Goal: Task Accomplishment & Management: Use online tool/utility

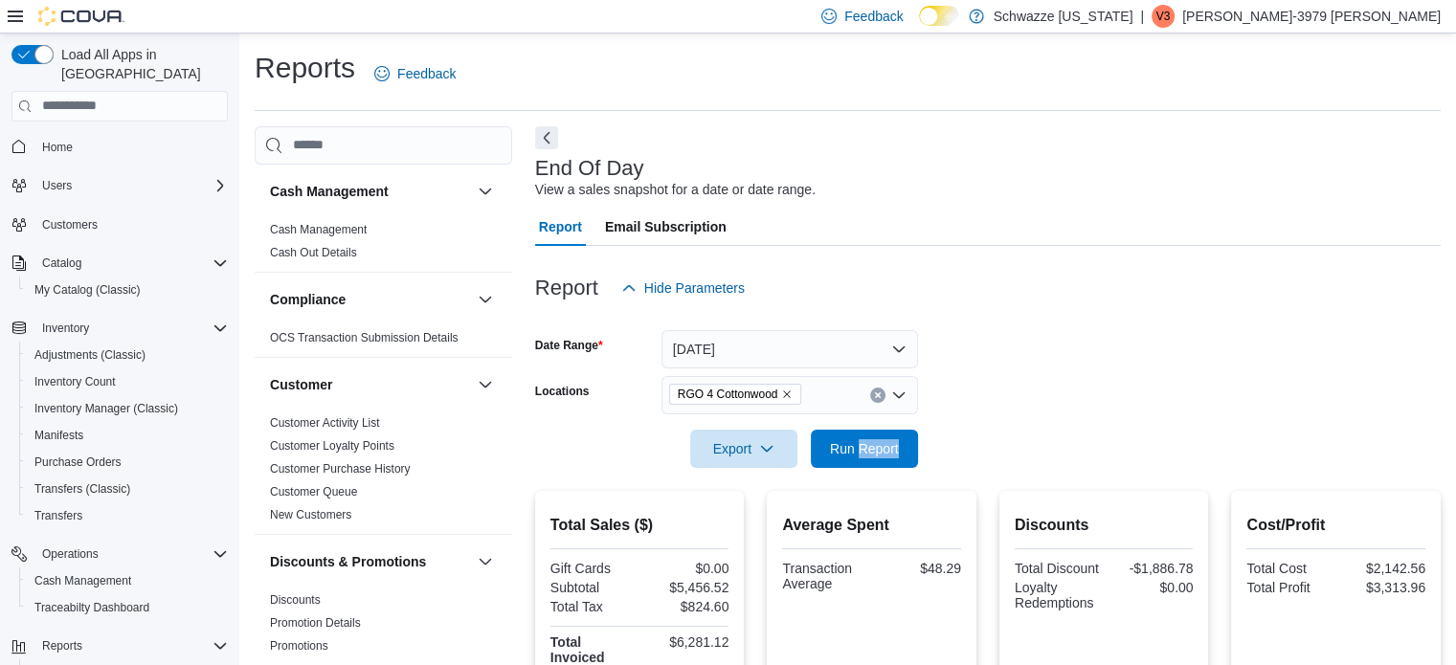
scroll to position [106, 0]
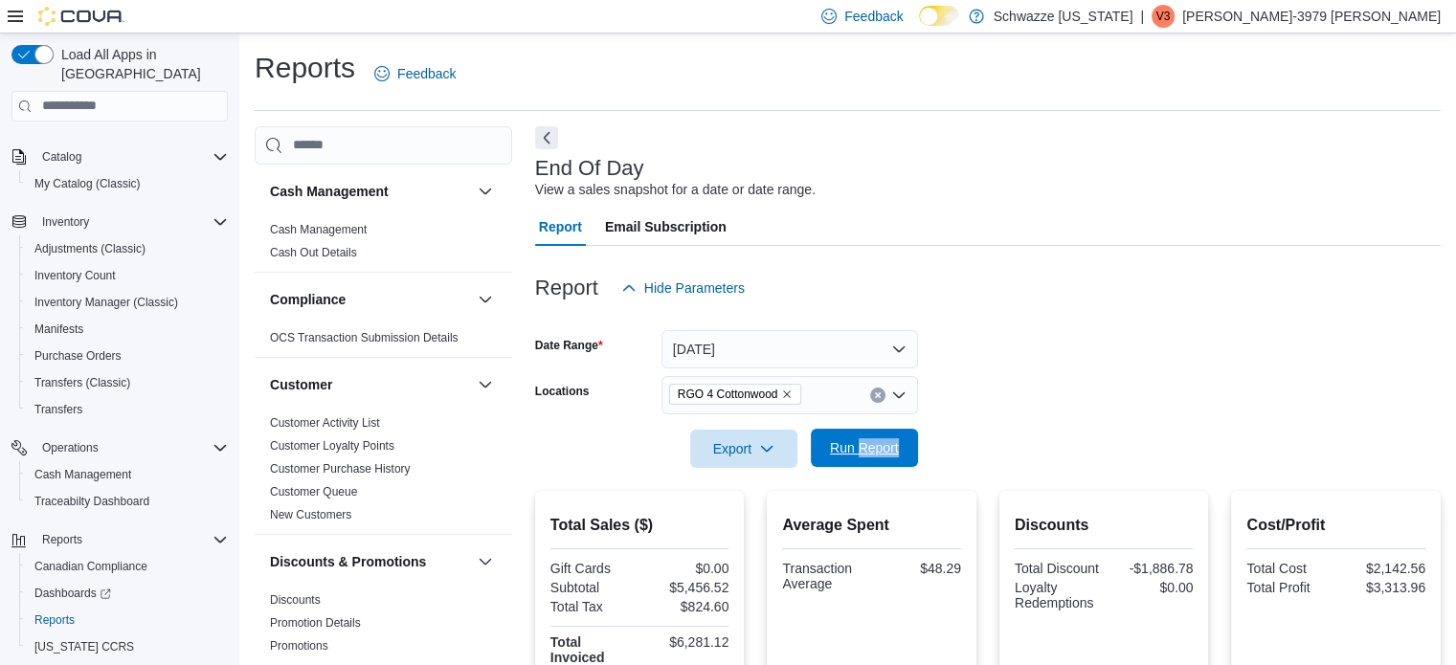
click at [853, 443] on span "Run Report" at bounding box center [864, 447] width 69 height 19
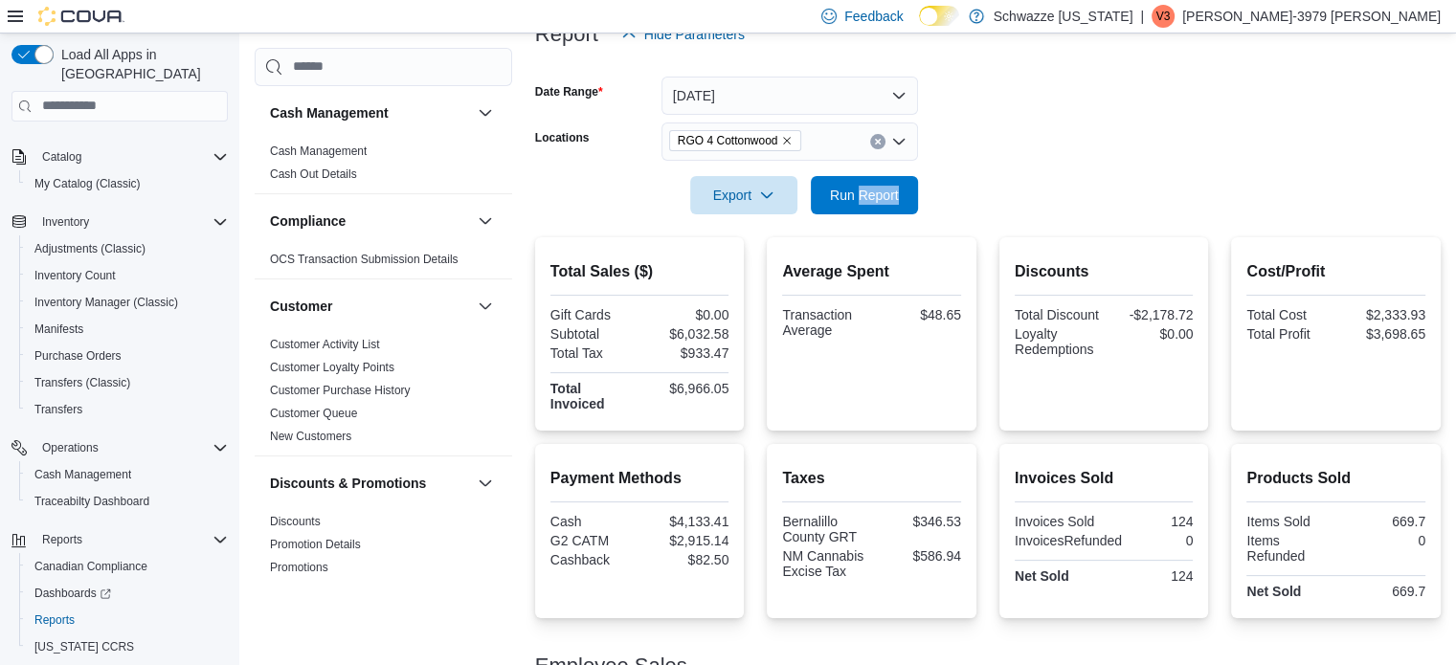
scroll to position [232, 0]
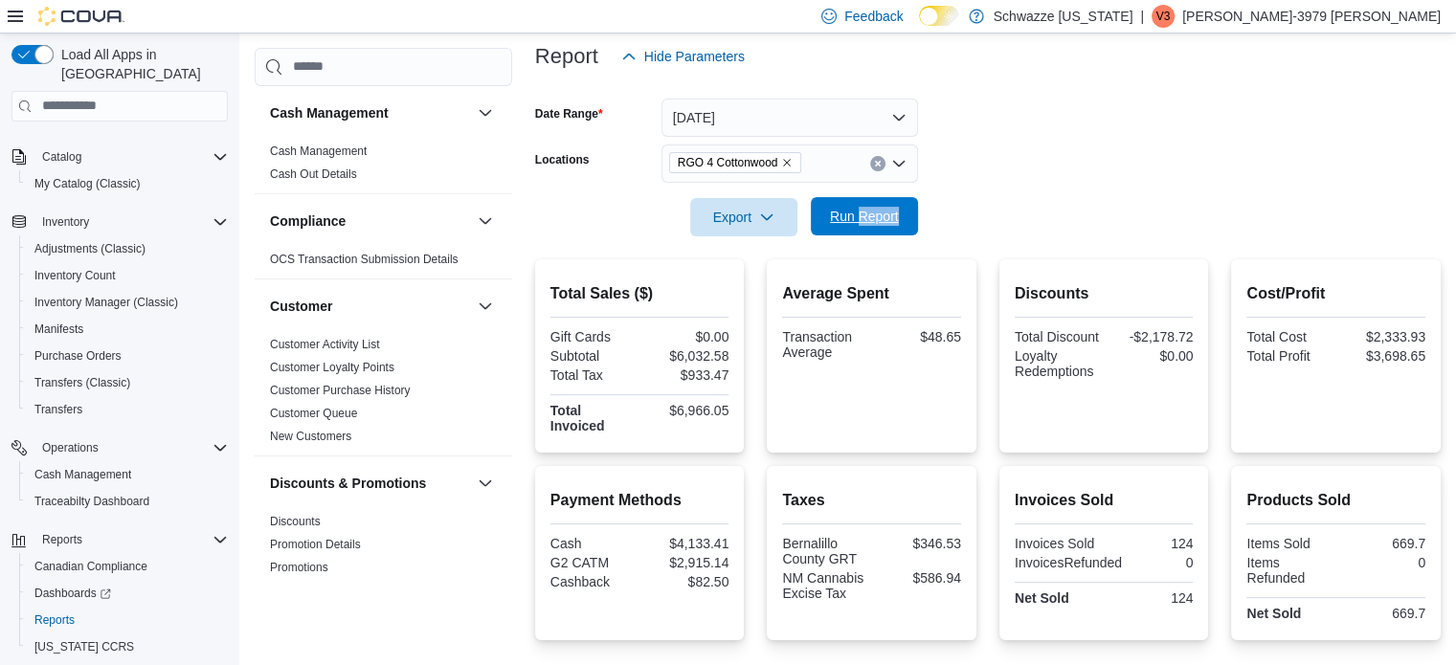
click at [903, 227] on span "Run Report" at bounding box center [864, 216] width 84 height 38
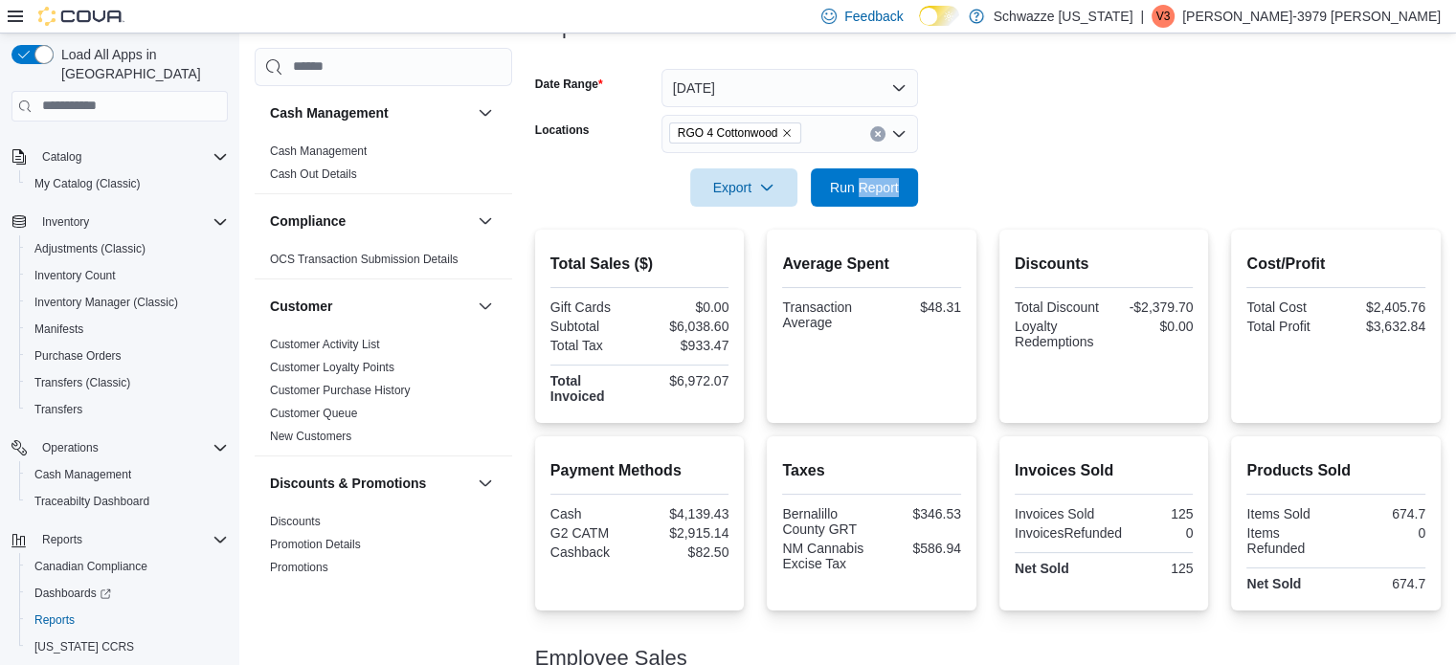
scroll to position [258, 0]
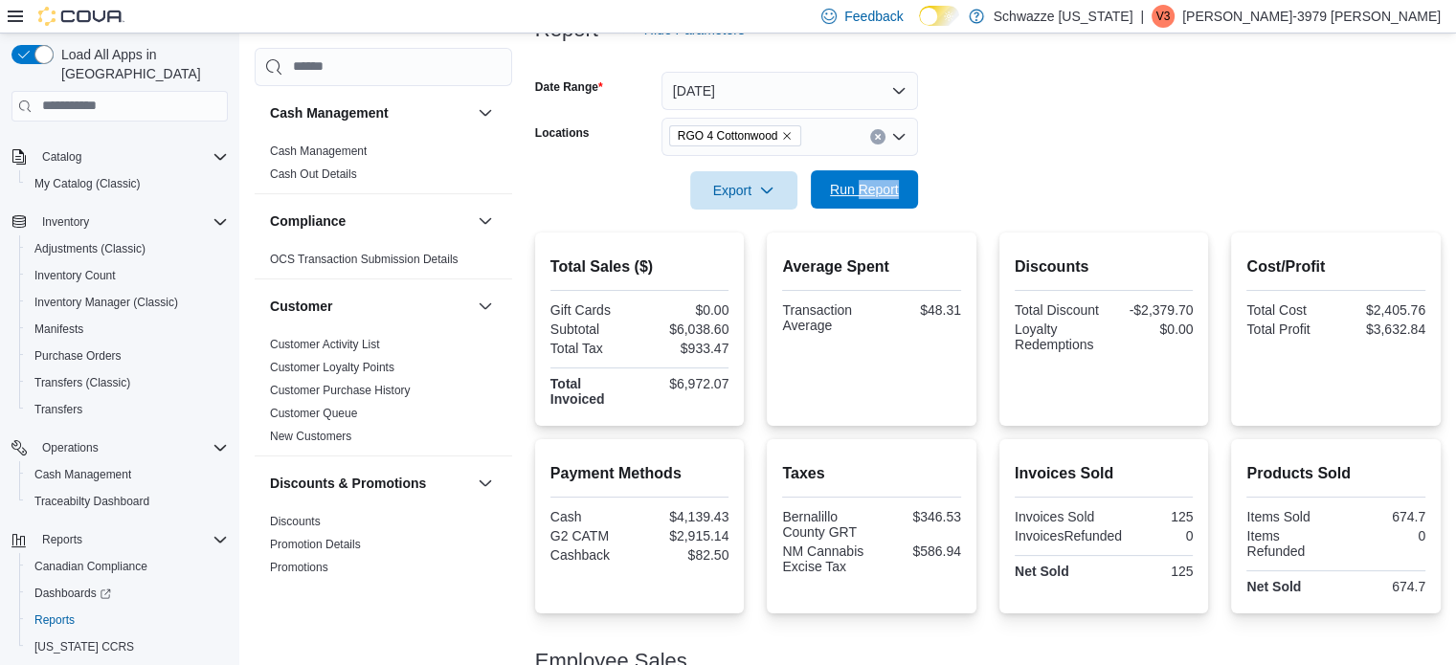
click at [870, 191] on span "Run Report" at bounding box center [864, 189] width 69 height 19
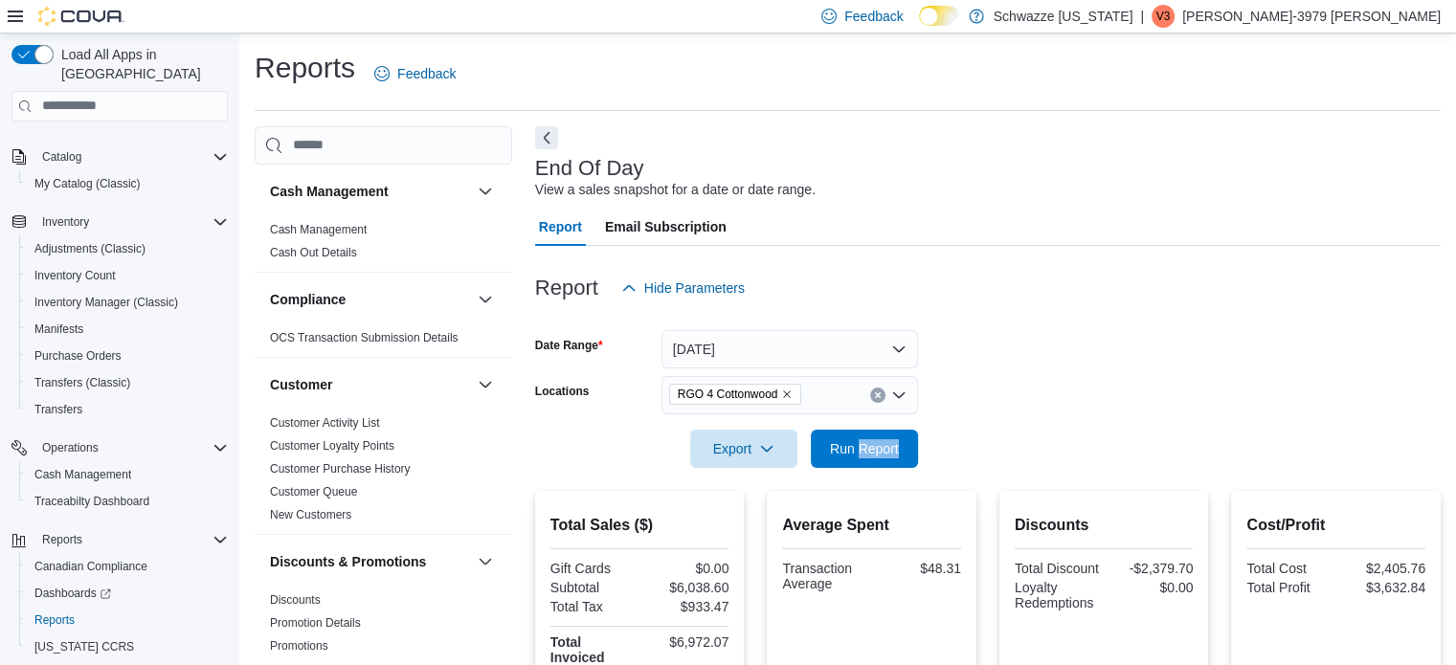
scroll to position [23, 0]
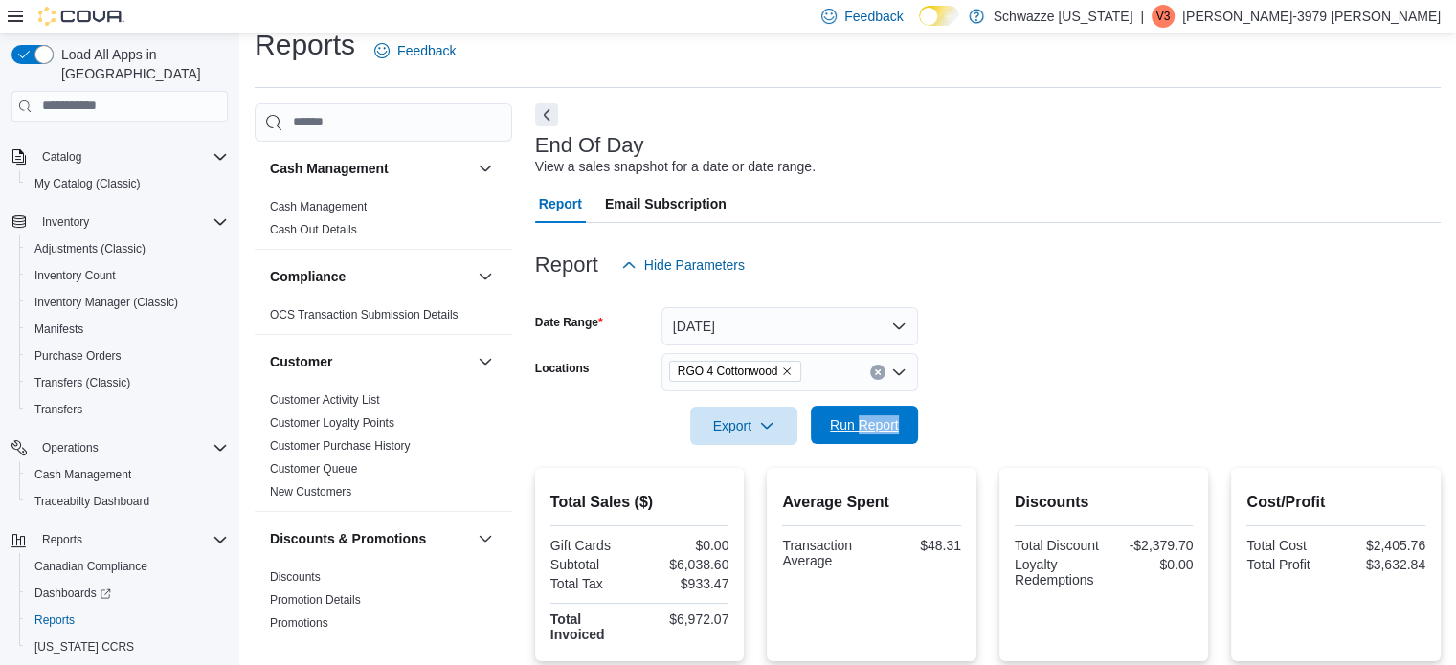
click at [839, 436] on span "Run Report" at bounding box center [864, 425] width 84 height 38
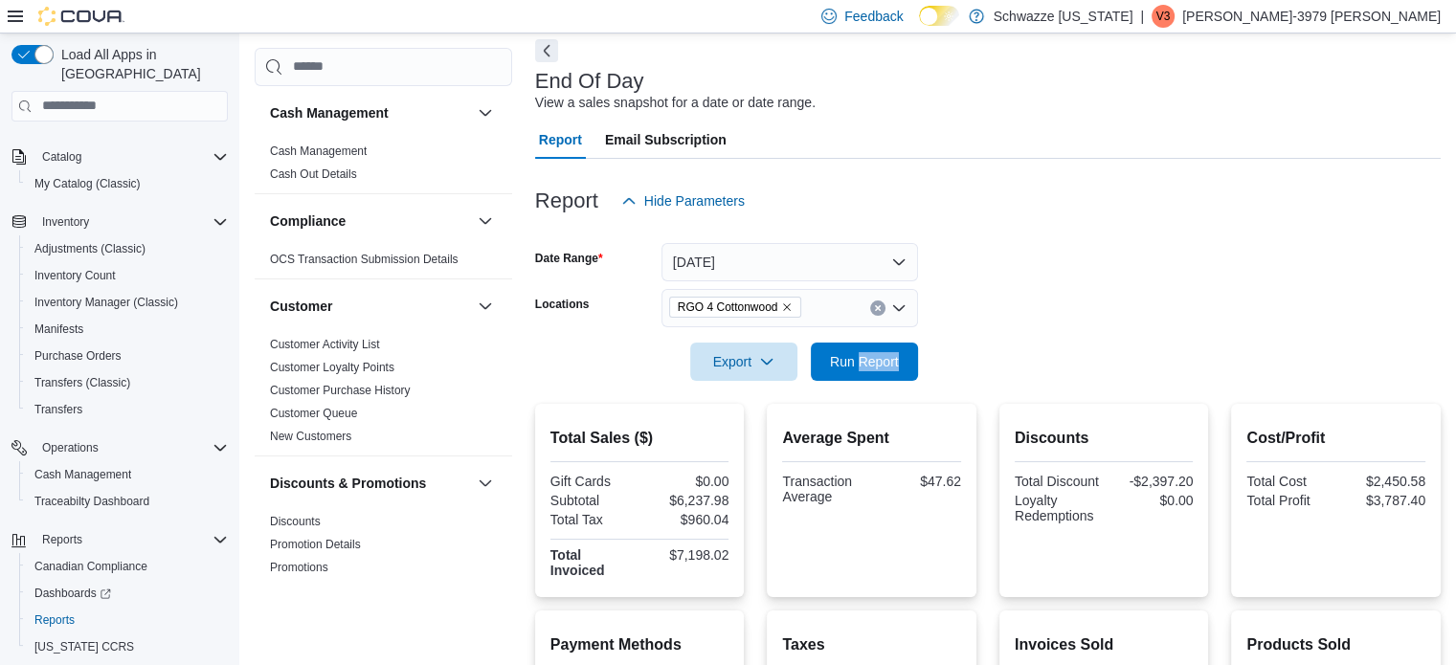
scroll to position [88, 0]
click at [877, 356] on span "Run Report" at bounding box center [864, 359] width 69 height 19
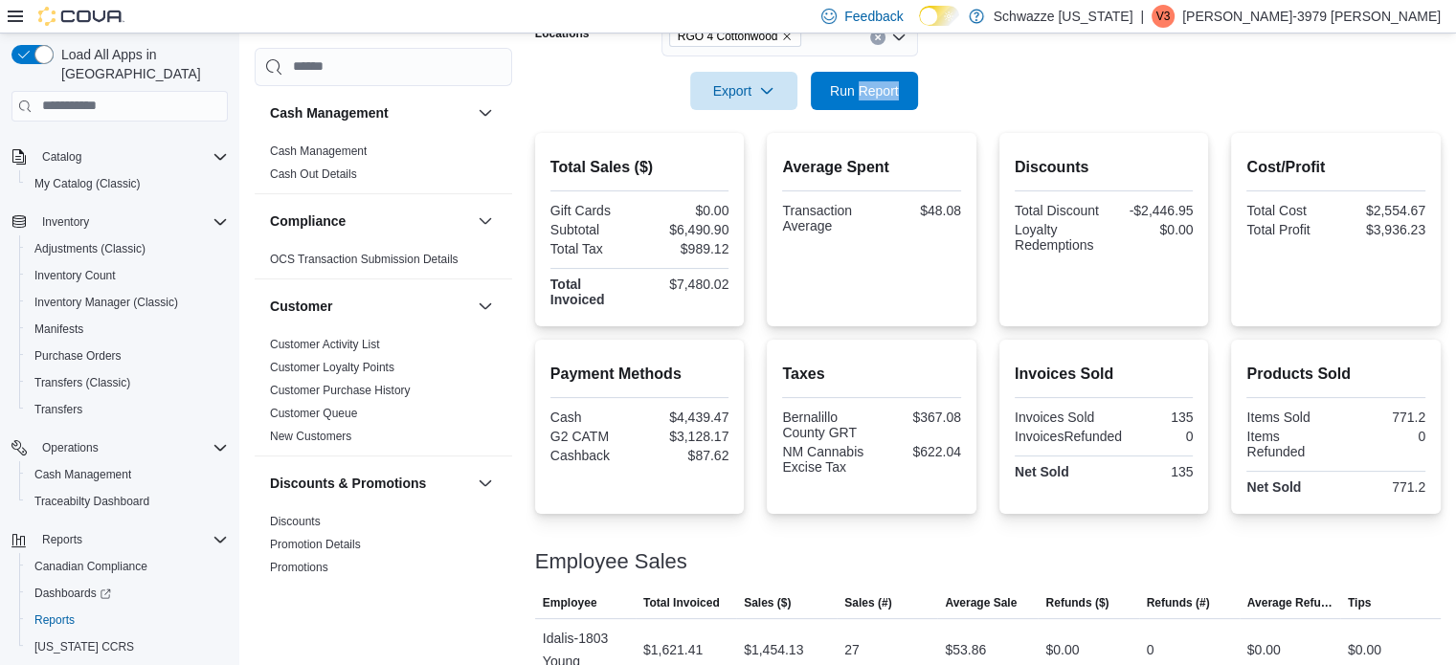
scroll to position [348, 0]
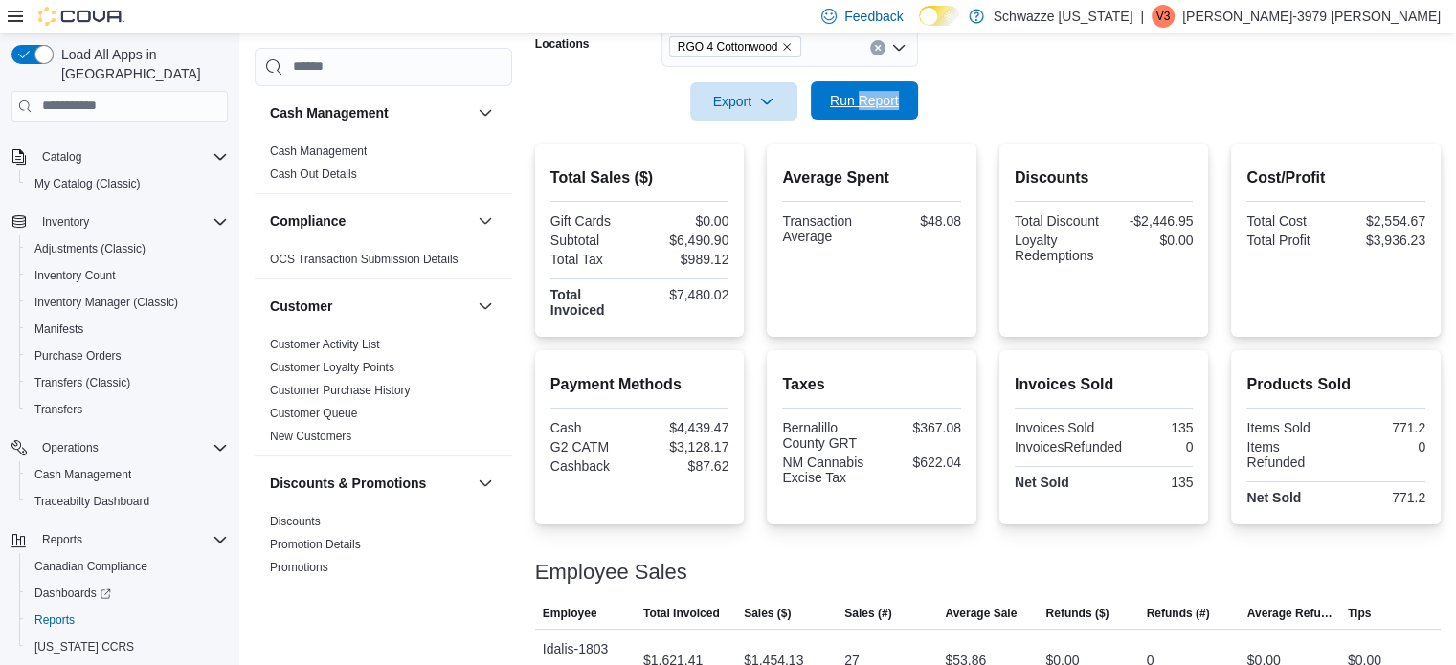
click at [867, 91] on span "Run Report" at bounding box center [864, 100] width 84 height 38
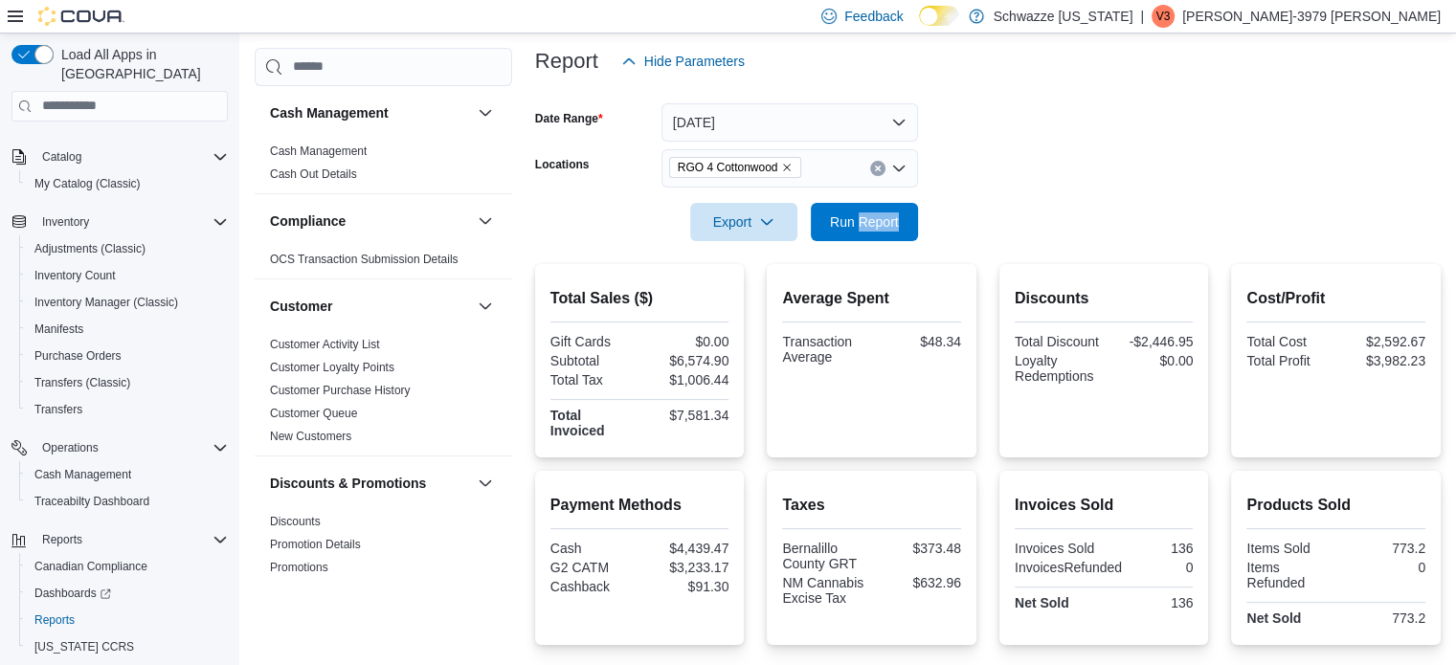
scroll to position [225, 0]
click at [752, 240] on span "Export" at bounding box center [744, 224] width 84 height 38
click at [892, 212] on span "Run Report" at bounding box center [864, 223] width 84 height 38
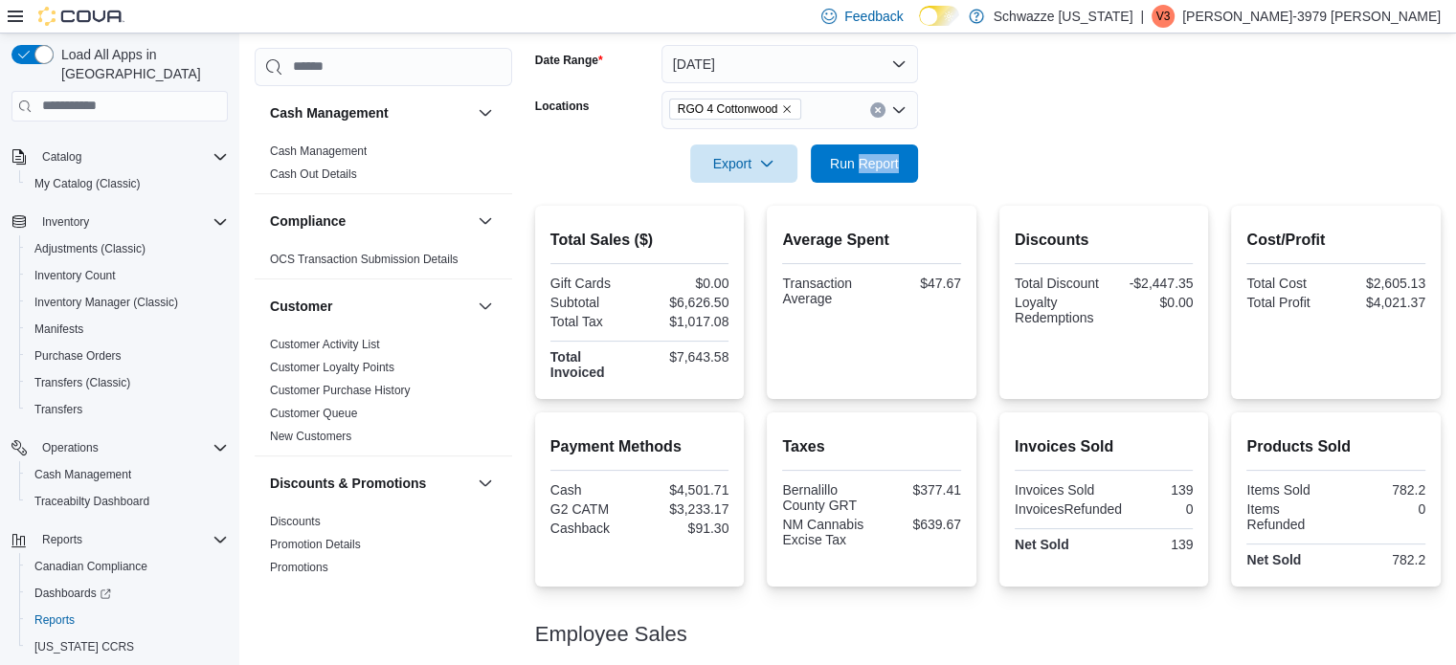
scroll to position [286, 0]
click at [887, 160] on span "Run Report" at bounding box center [864, 161] width 69 height 19
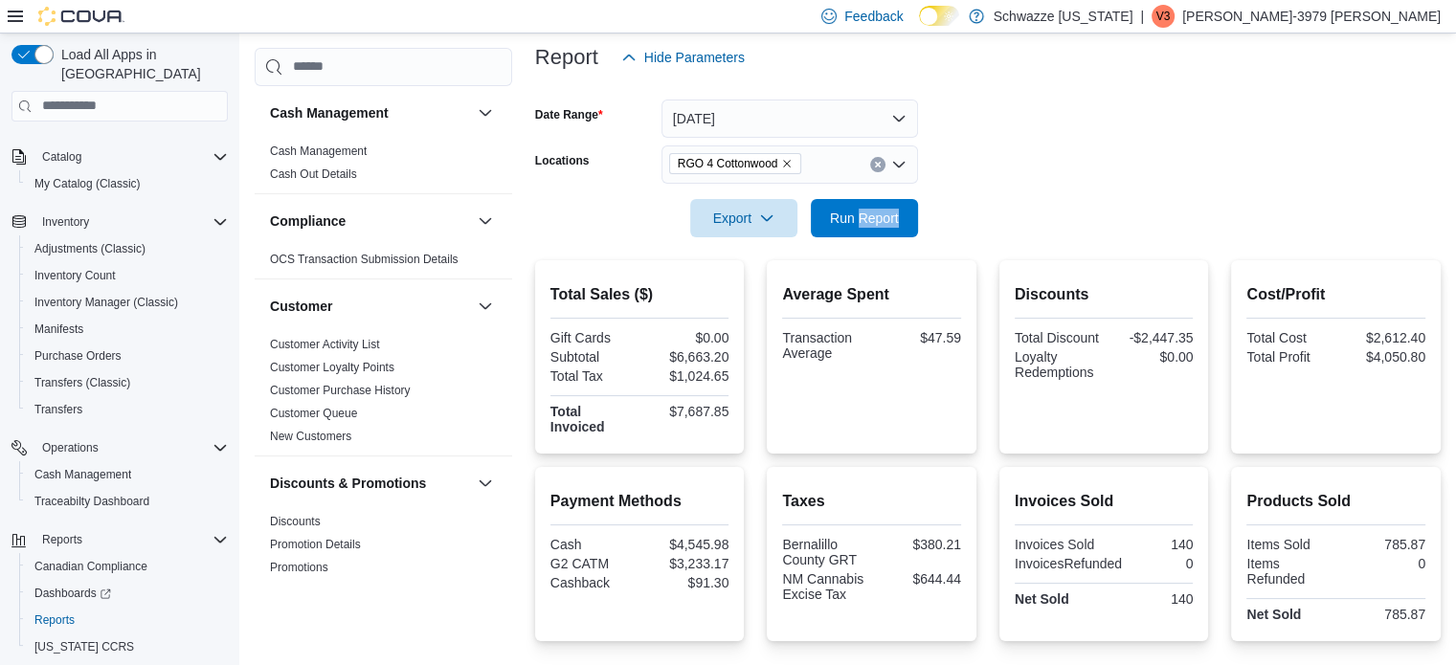
scroll to position [218, 0]
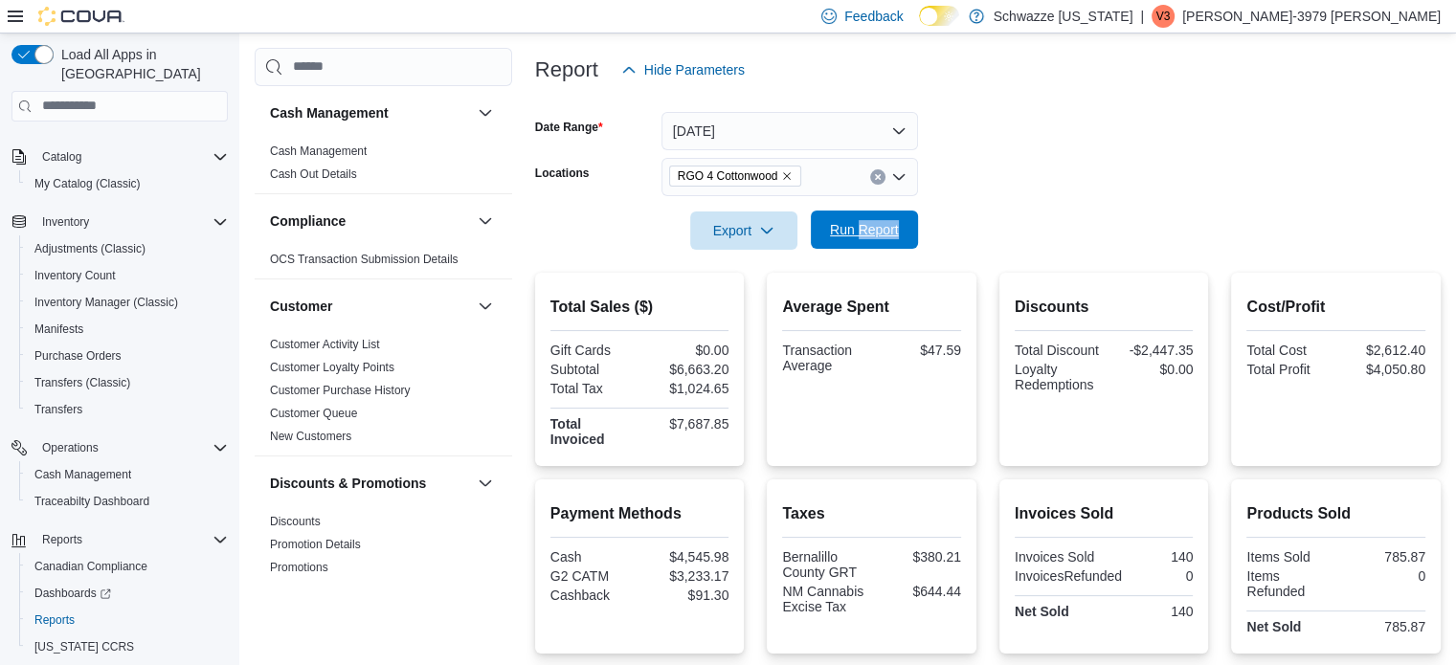
click at [819, 232] on button "Run Report" at bounding box center [864, 230] width 107 height 38
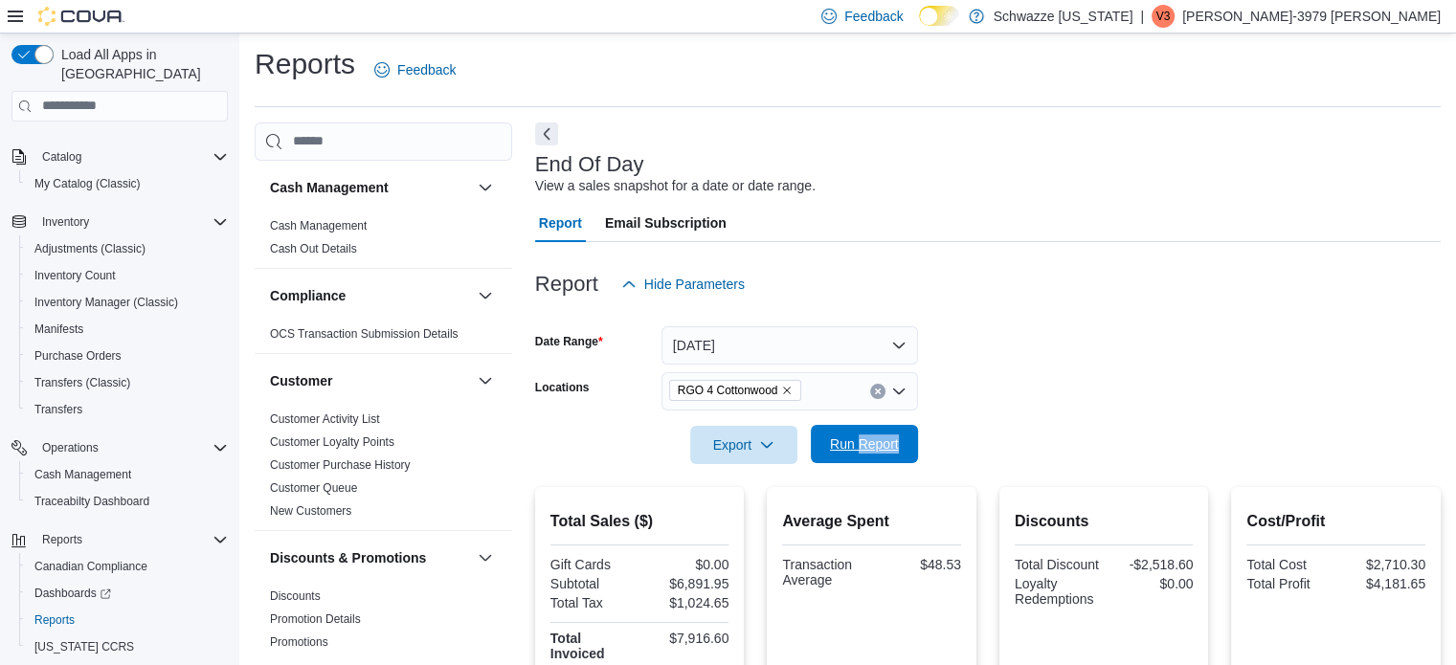
scroll to position [3, 0]
click at [866, 453] on span "Run Report" at bounding box center [864, 445] width 69 height 19
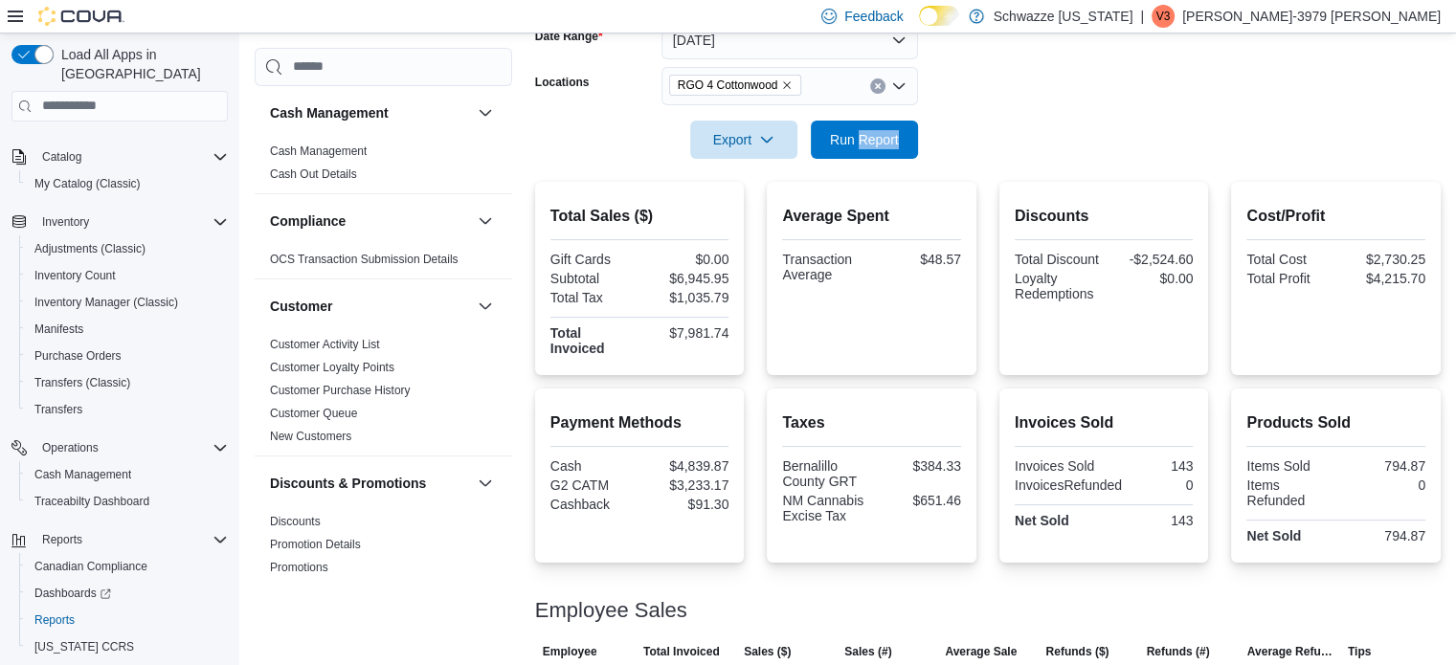
scroll to position [308, 0]
click at [839, 157] on span "Run Report" at bounding box center [864, 140] width 84 height 38
click at [823, 120] on form "Date Range Today Locations RGO 4 Cottonwood Export Run Report" at bounding box center [988, 79] width 906 height 161
click at [846, 133] on span "Run Report" at bounding box center [864, 139] width 69 height 19
click at [854, 132] on span "Run Report" at bounding box center [864, 139] width 69 height 19
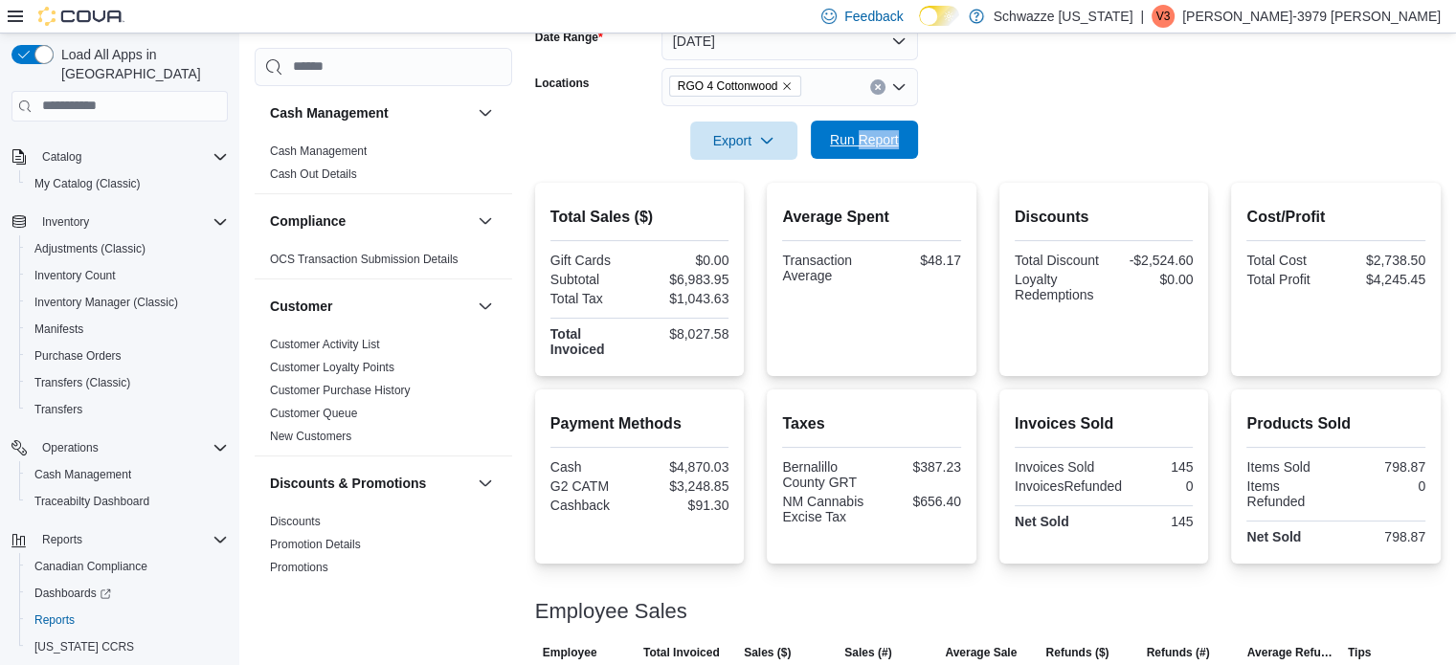
click at [899, 156] on span "Run Report" at bounding box center [864, 140] width 84 height 38
click at [858, 140] on span "Run Report" at bounding box center [864, 139] width 69 height 19
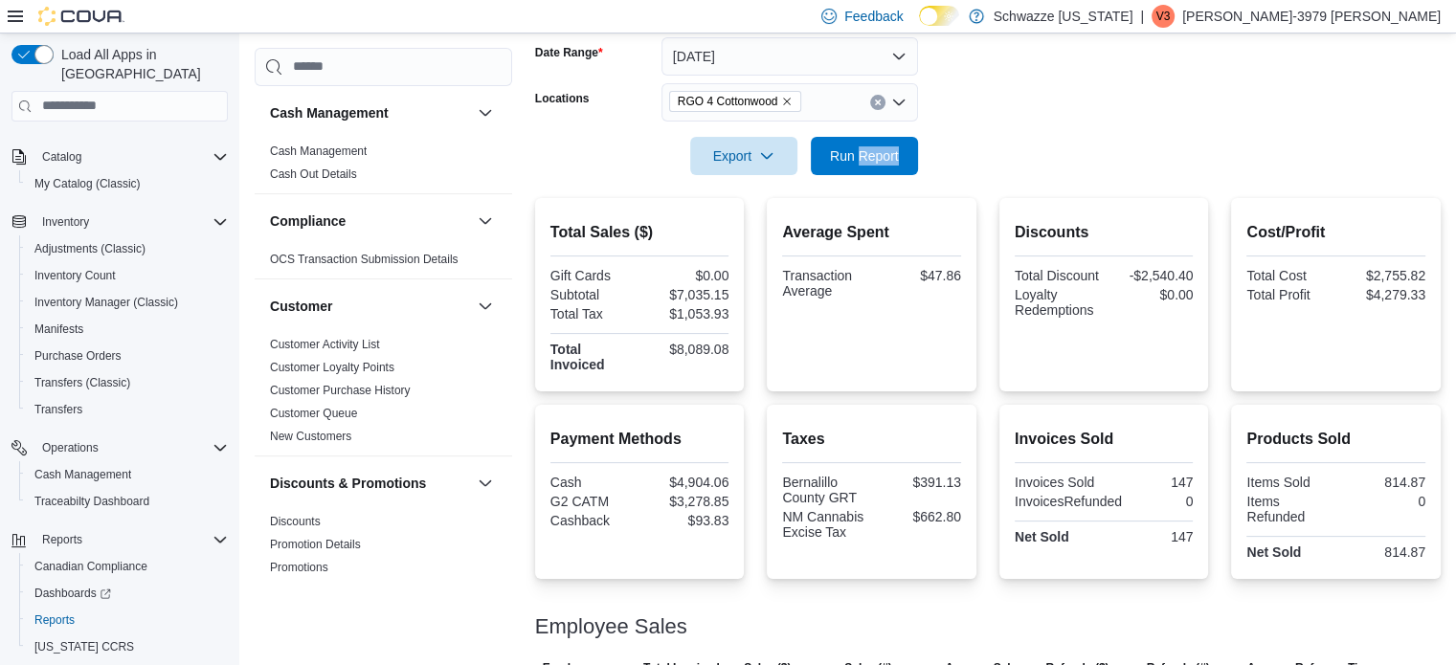
scroll to position [292, 0]
click at [839, 176] on div at bounding box center [988, 187] width 906 height 23
click at [879, 147] on span "Run Report" at bounding box center [864, 155] width 69 height 19
click at [877, 165] on span "Run Report" at bounding box center [864, 155] width 69 height 19
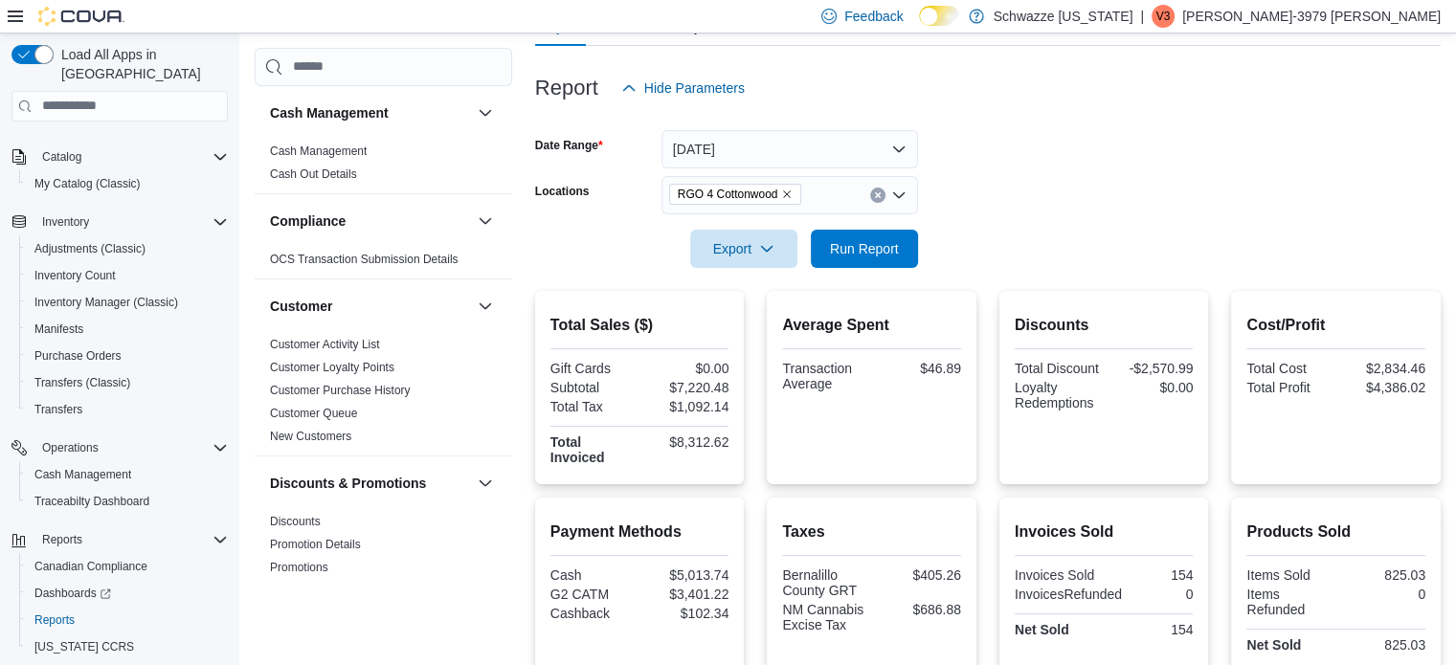
scroll to position [196, 0]
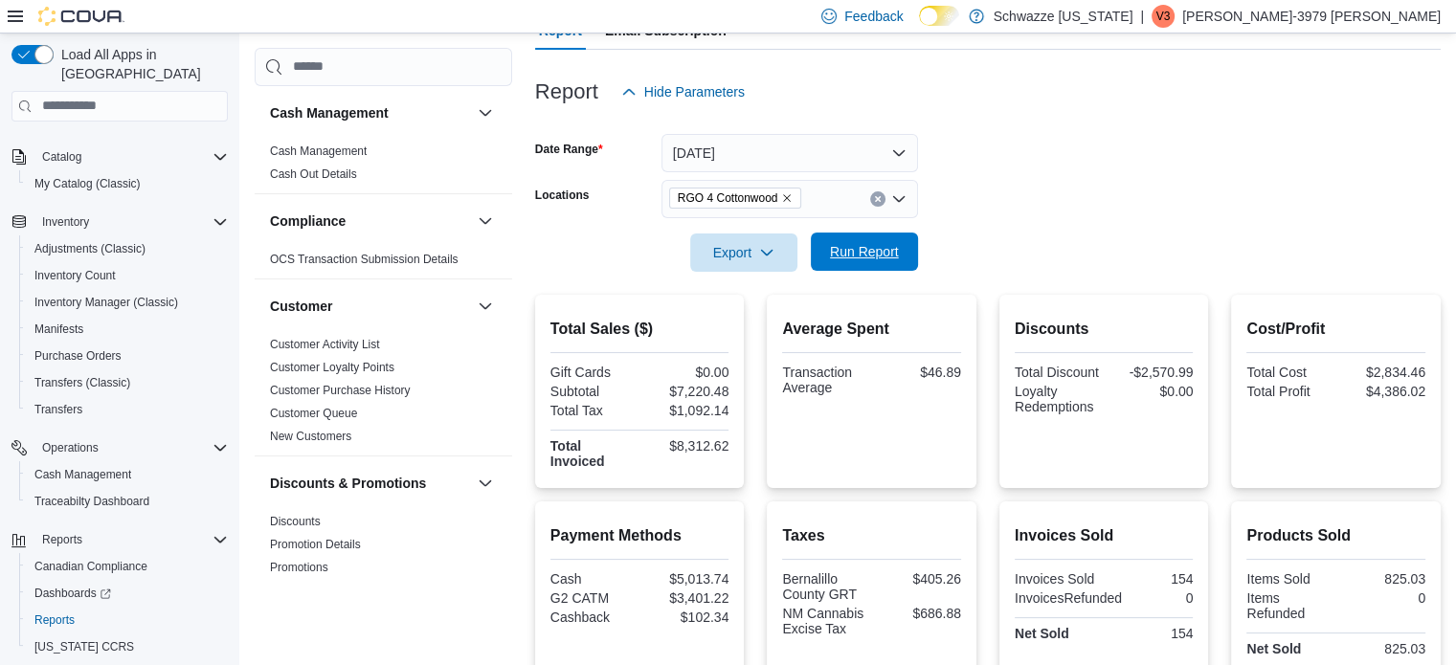
click at [908, 249] on button "Run Report" at bounding box center [864, 252] width 107 height 38
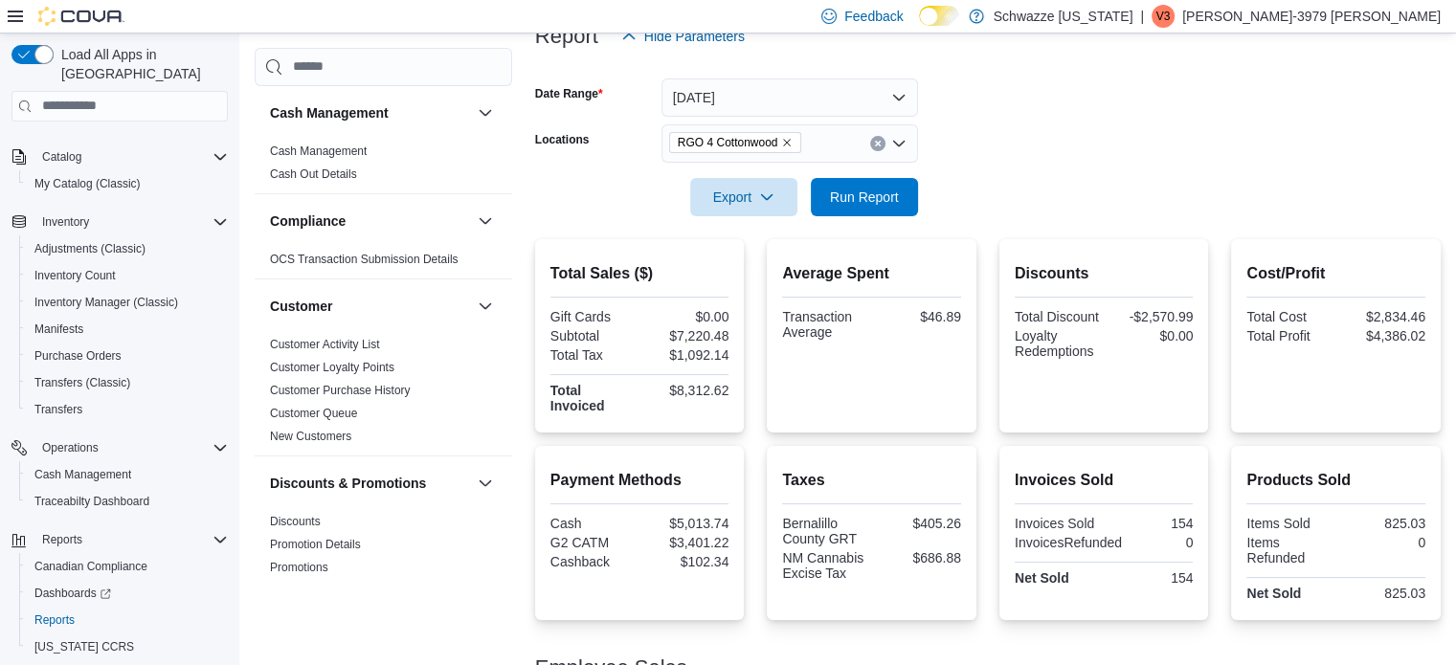
scroll to position [247, 0]
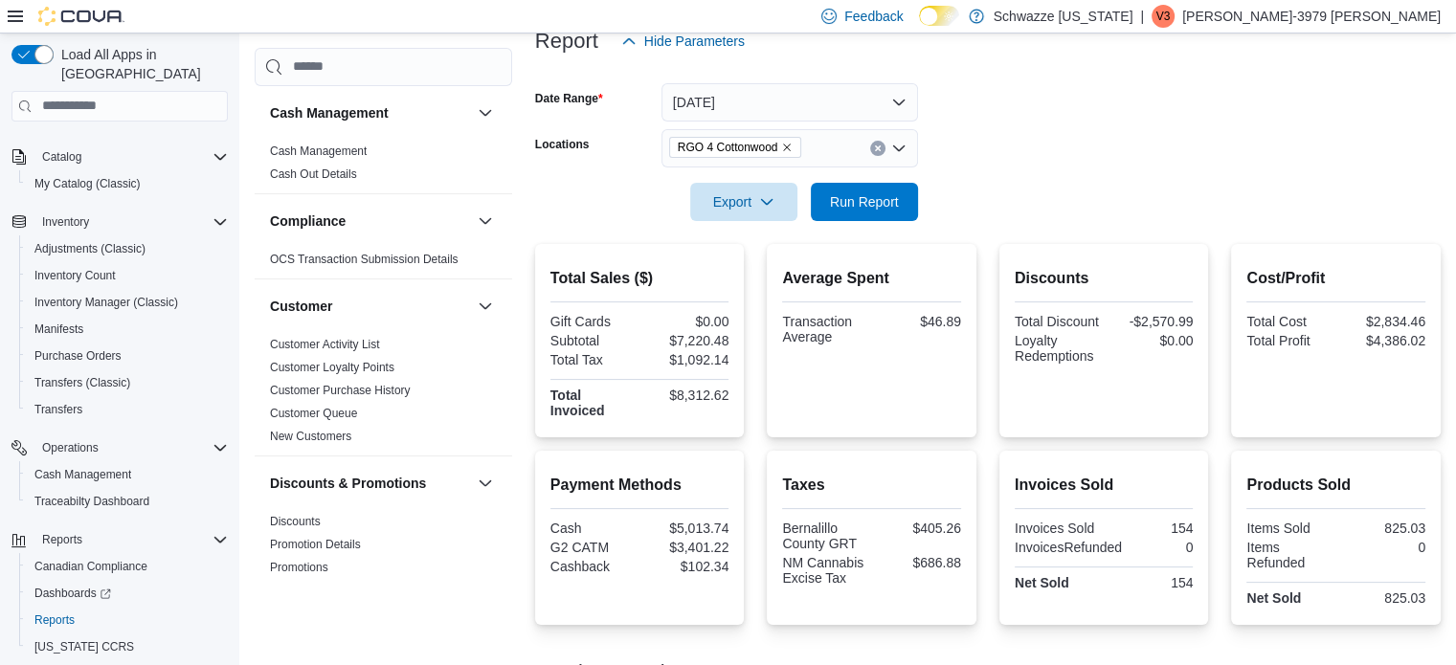
click at [874, 143] on button "Clear input" at bounding box center [877, 148] width 15 height 15
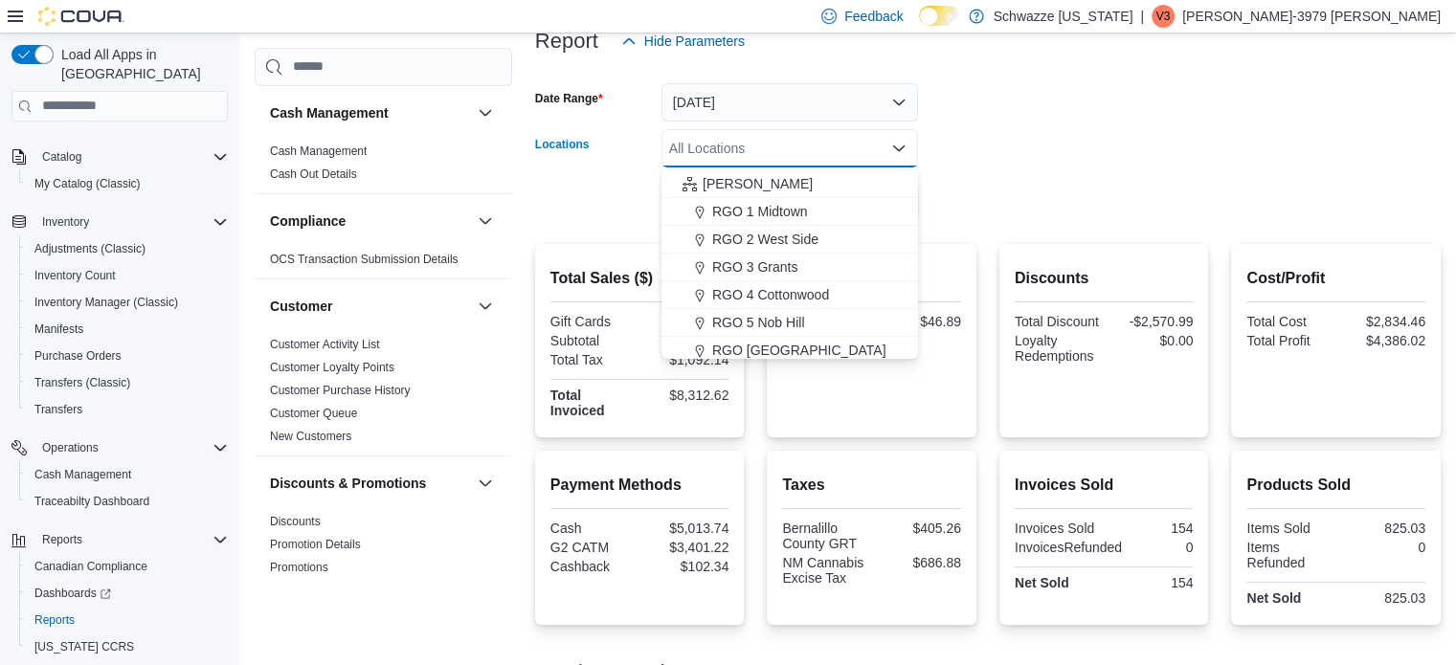
scroll to position [498, 0]
click at [781, 214] on span "RGO 1 Midtown" at bounding box center [760, 210] width 96 height 19
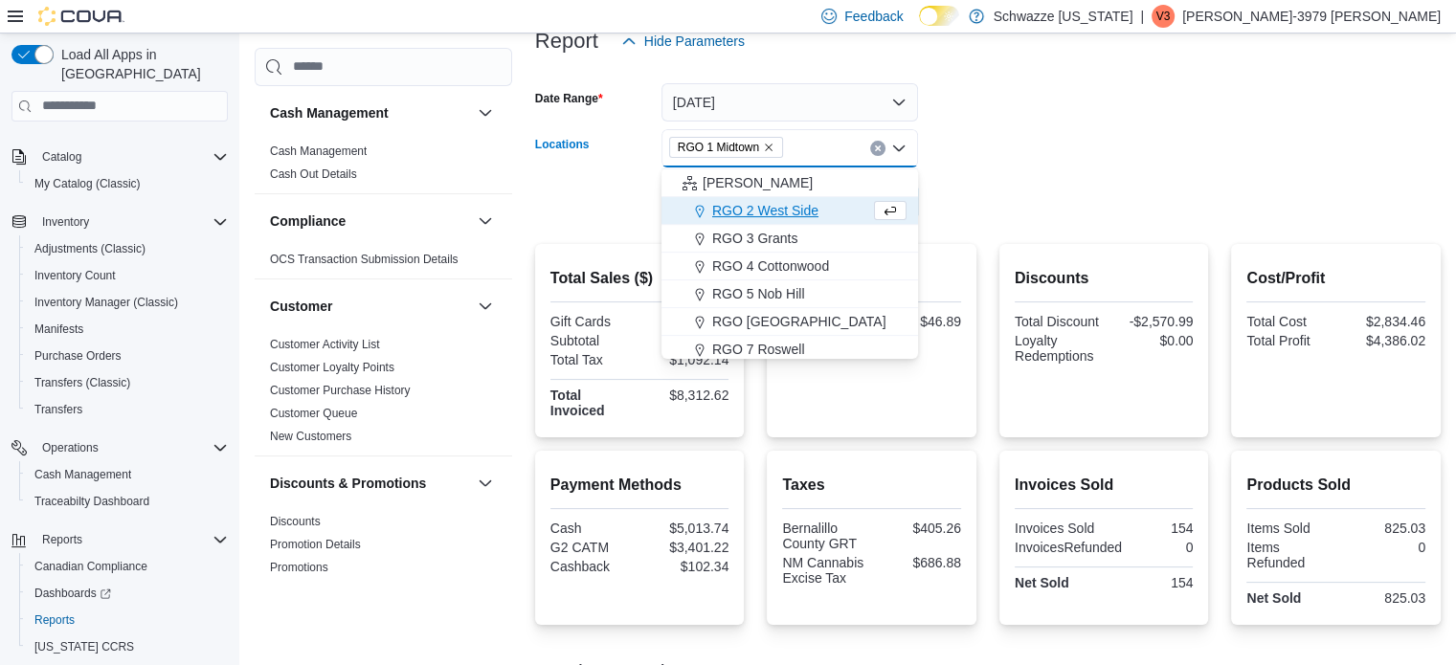
click at [1016, 216] on form "Date Range Today Locations RGO 1 Midtown Combo box. Selected. RGO 1 Midtown. Pr…" at bounding box center [988, 140] width 906 height 161
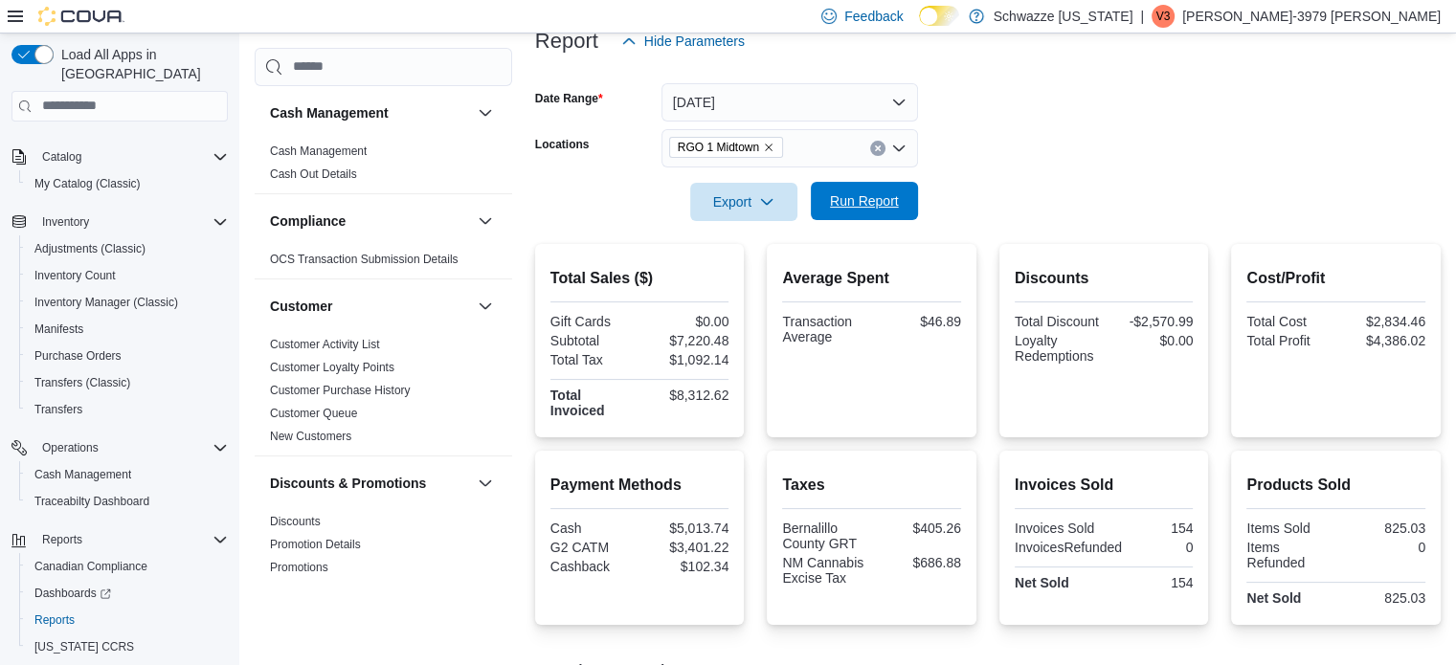
click at [881, 205] on span "Run Report" at bounding box center [864, 200] width 69 height 19
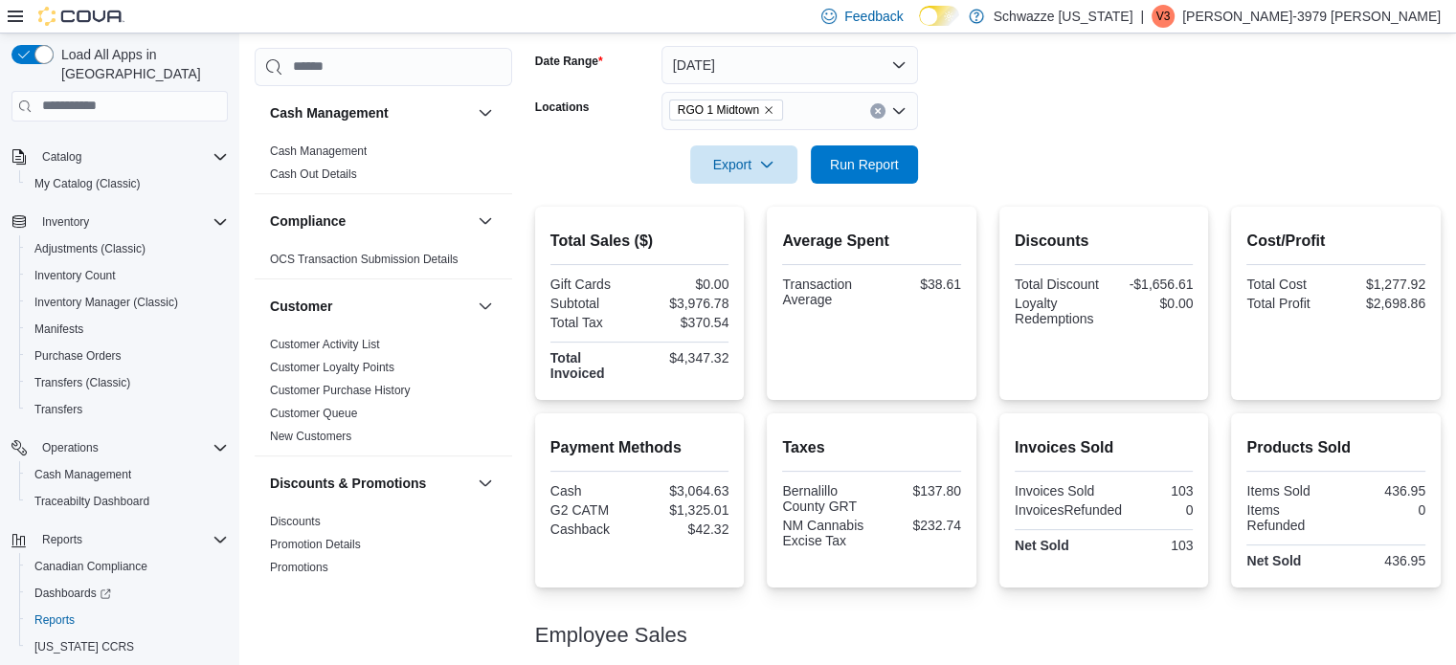
scroll to position [283, 0]
click at [872, 110] on button "Clear input" at bounding box center [877, 111] width 15 height 15
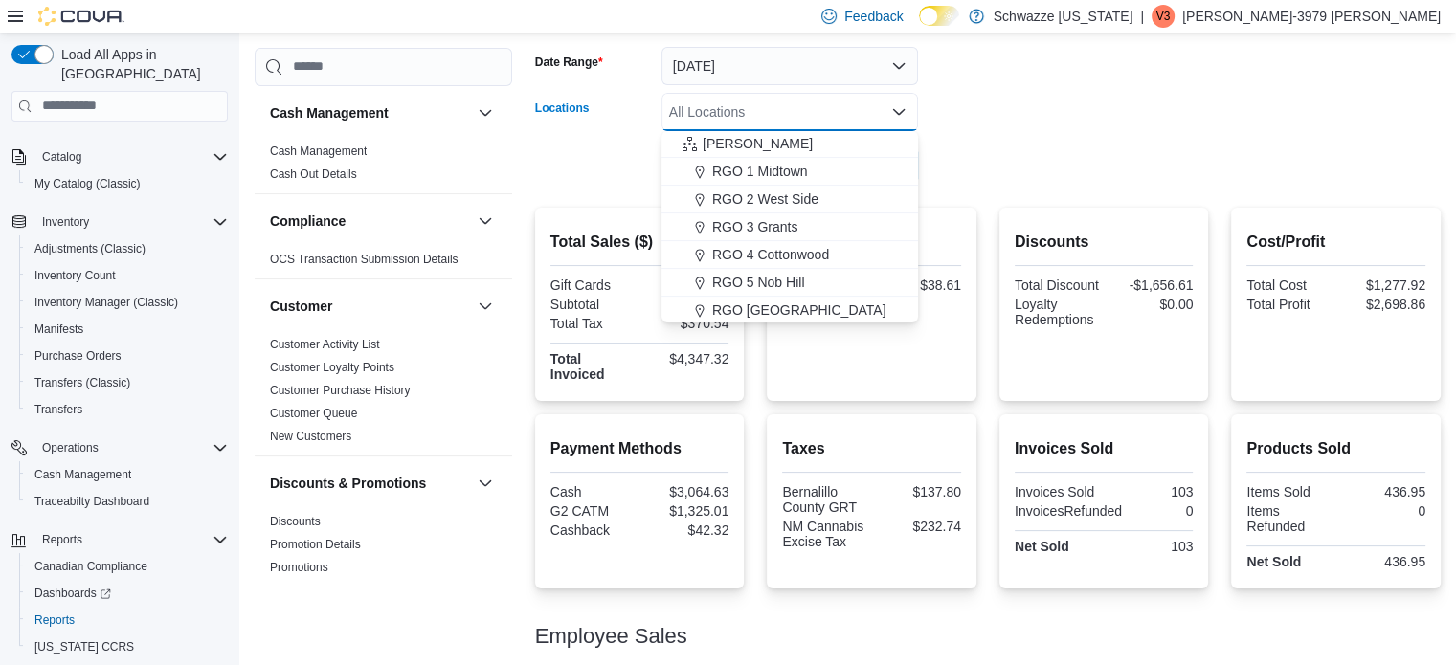
scroll to position [502, 0]
click at [789, 185] on button "RGO 2 West Side" at bounding box center [789, 199] width 257 height 28
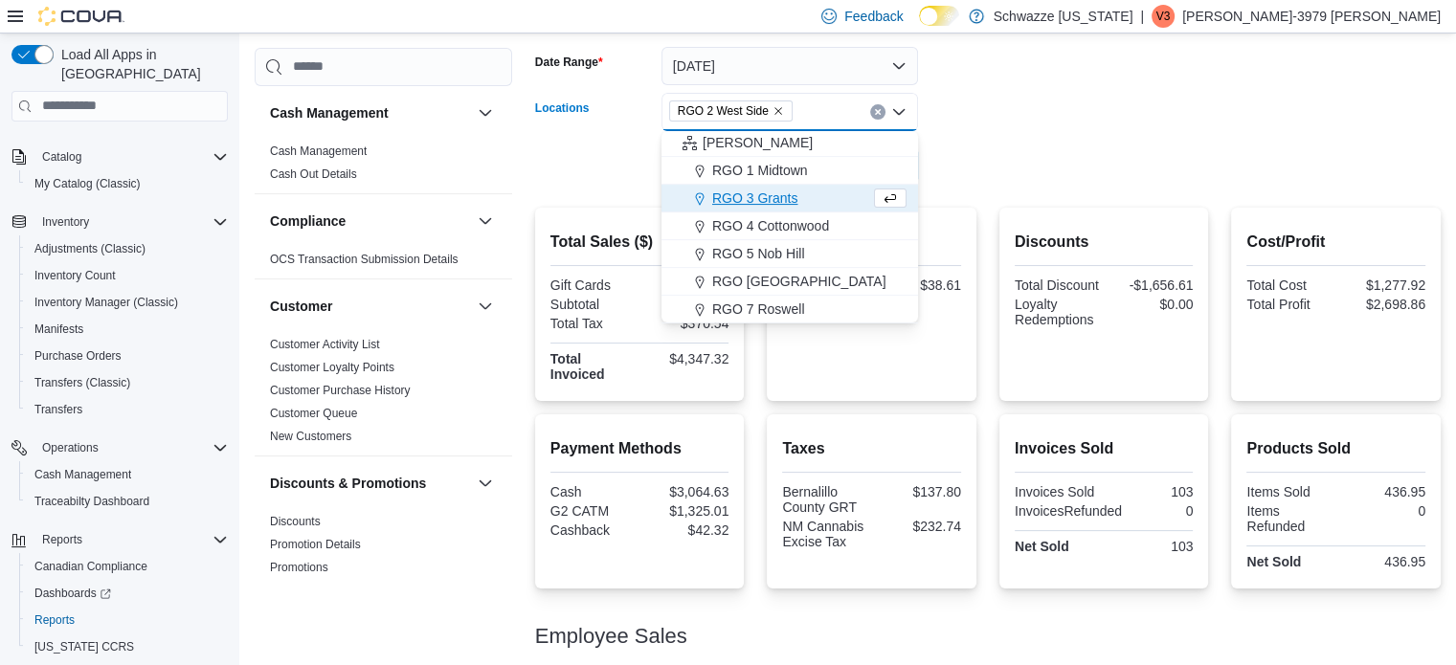
click at [1027, 173] on form "Date Range Today Locations RGO 2 West Side Combo box. Selected. RGO 2 West Side…" at bounding box center [988, 104] width 906 height 161
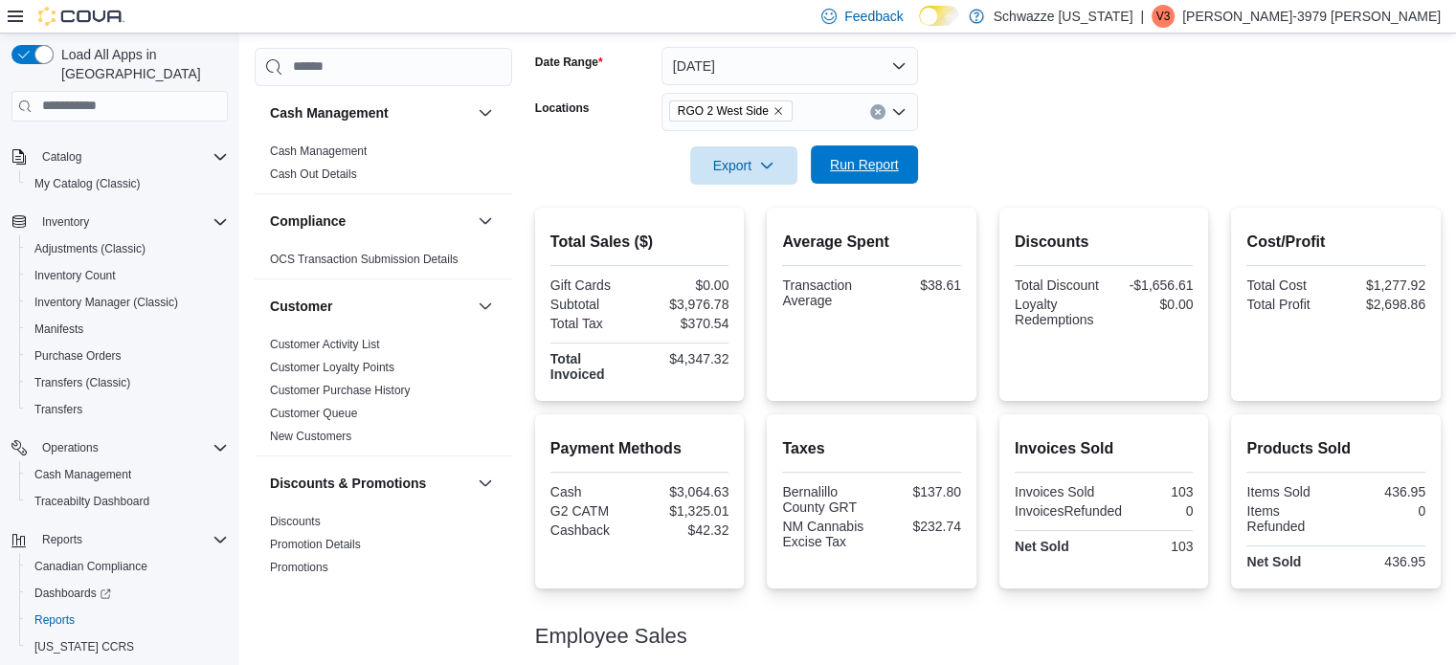
click at [865, 170] on span "Run Report" at bounding box center [864, 164] width 69 height 19
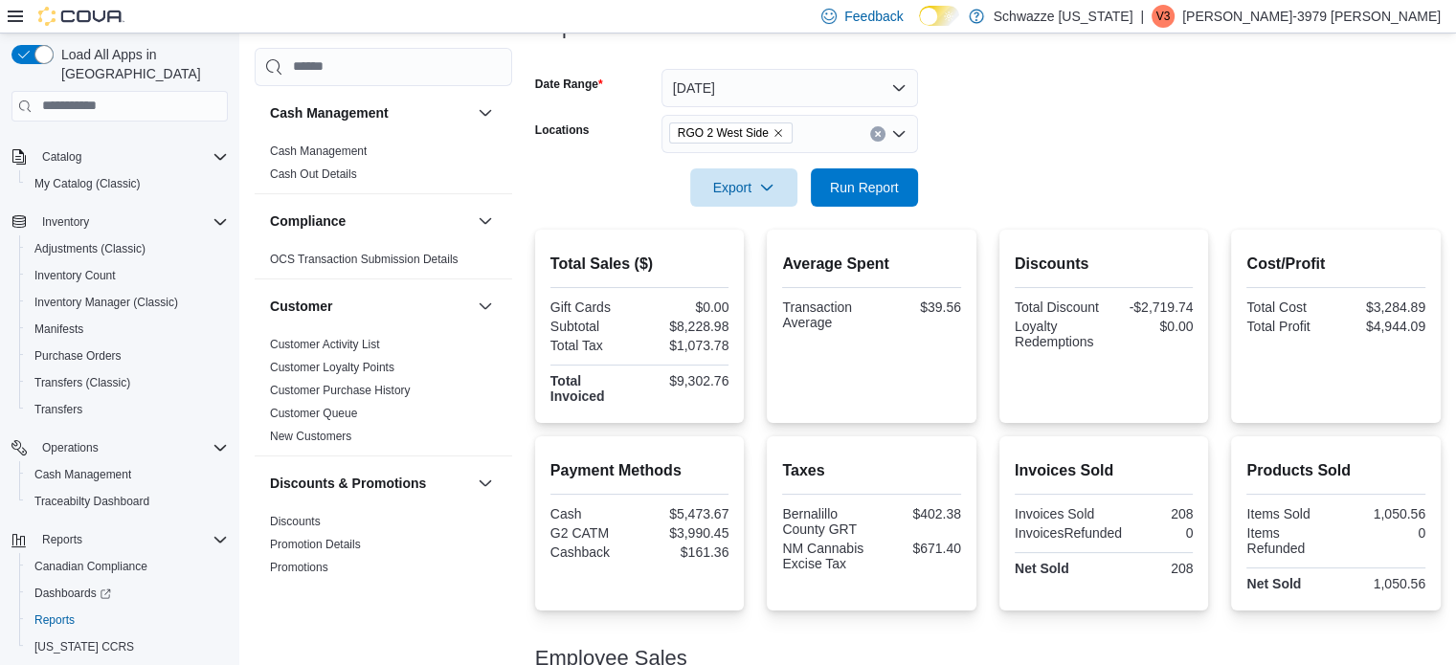
scroll to position [260, 0]
click at [758, 104] on button "Today" at bounding box center [789, 89] width 257 height 38
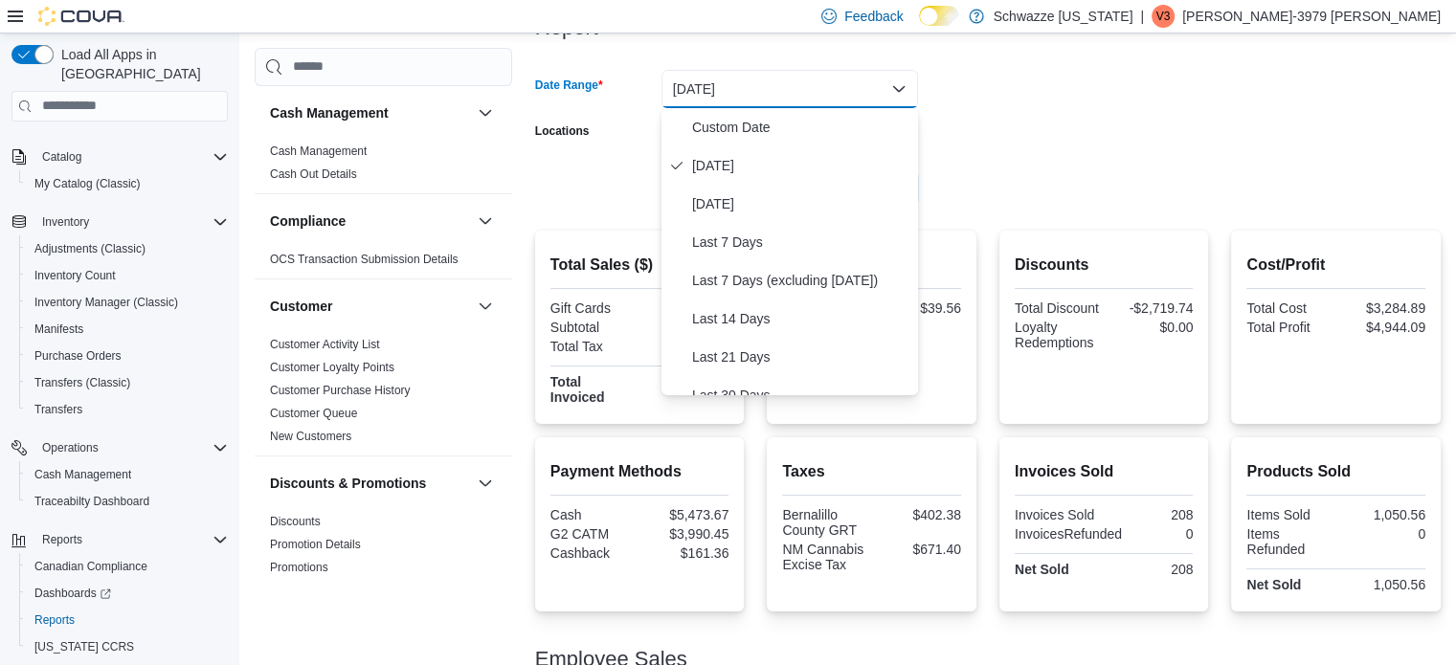
click at [1014, 104] on form "Date Range Today Locations RGO 2 West Side Export Run Report" at bounding box center [988, 127] width 906 height 161
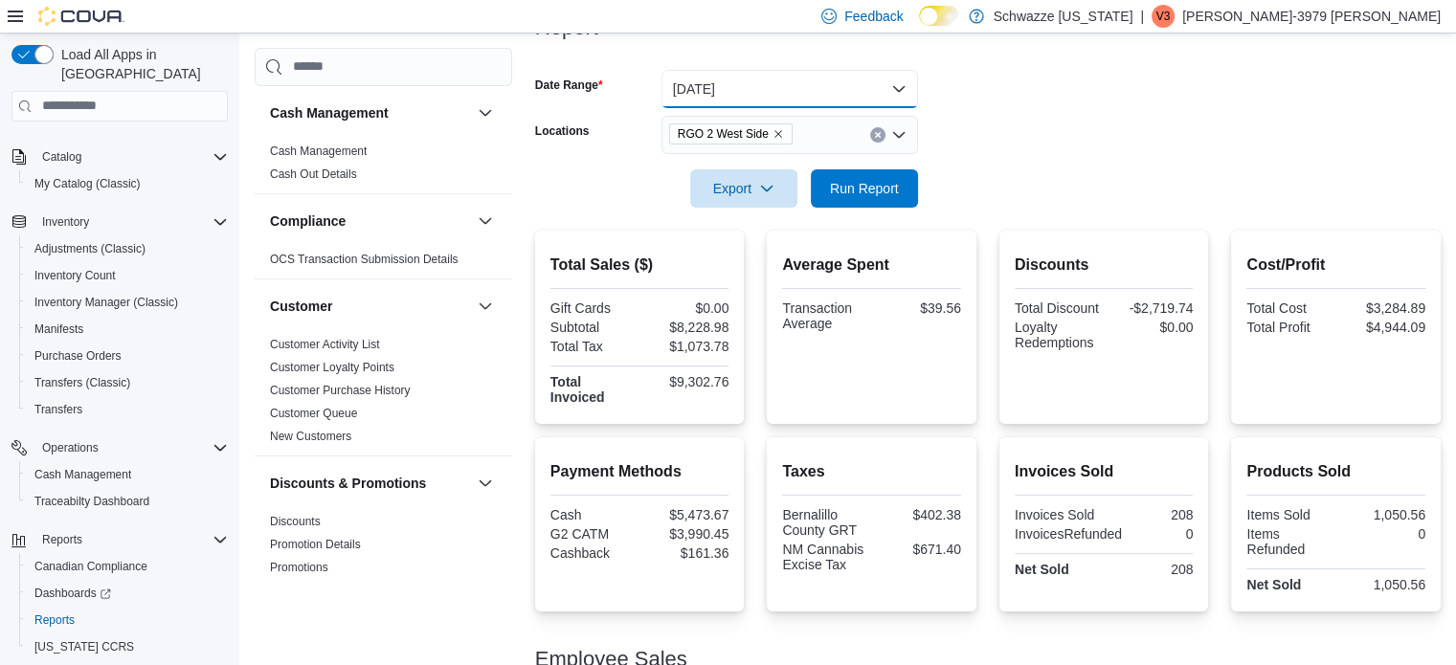
click at [752, 81] on button "Today" at bounding box center [789, 89] width 257 height 38
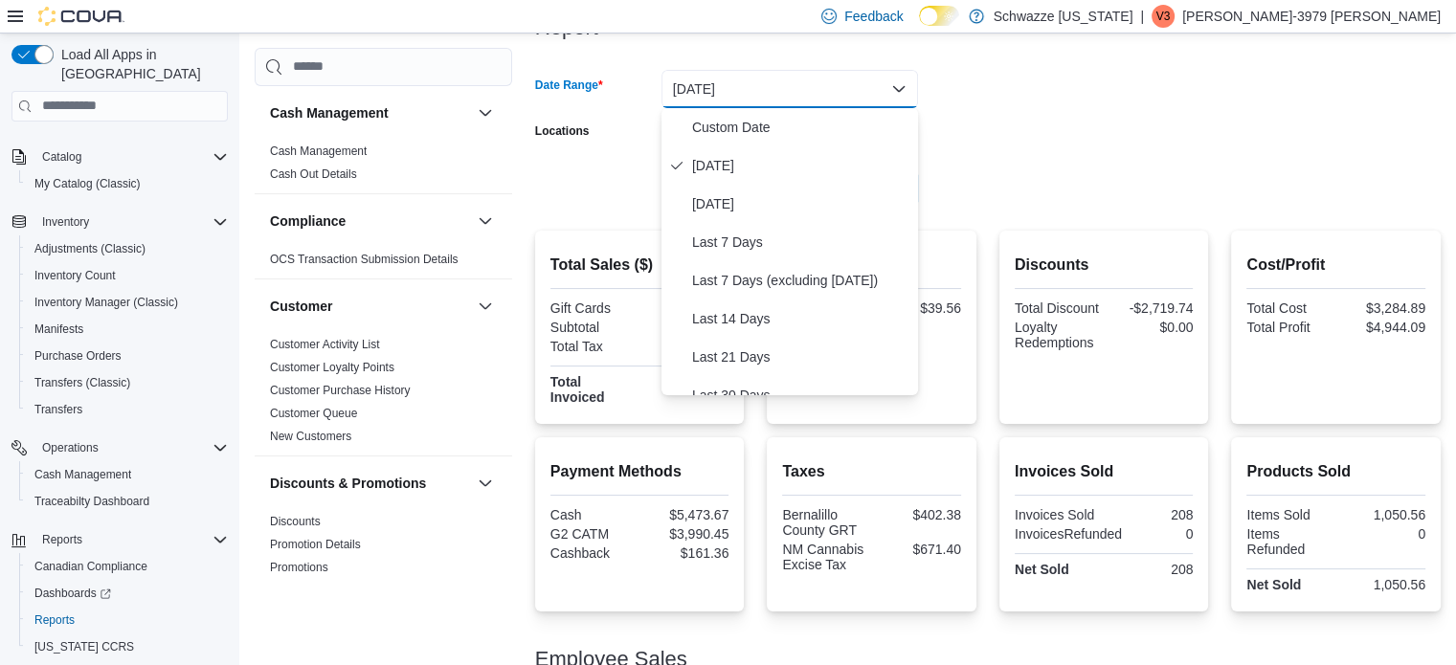
click at [934, 93] on form "Date Range Today Locations RGO 2 West Side Export Run Report" at bounding box center [988, 127] width 906 height 161
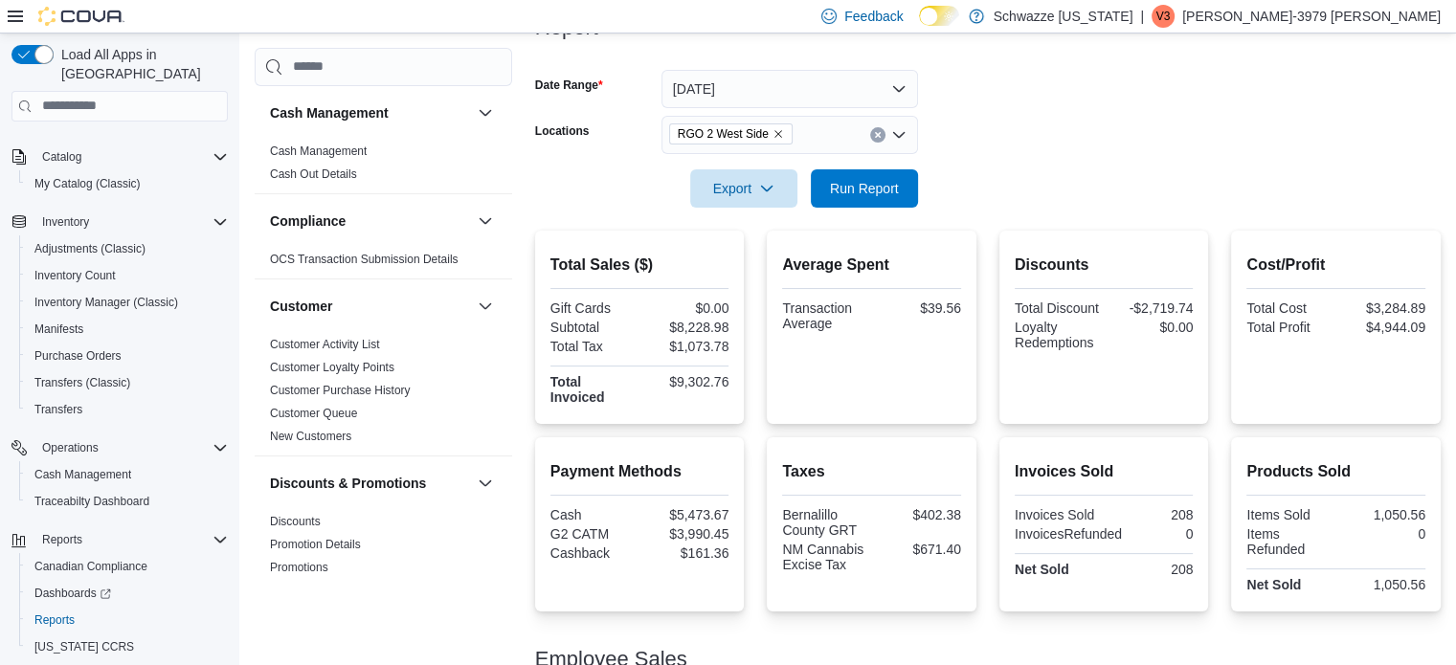
click at [873, 127] on button "Clear input" at bounding box center [877, 134] width 15 height 15
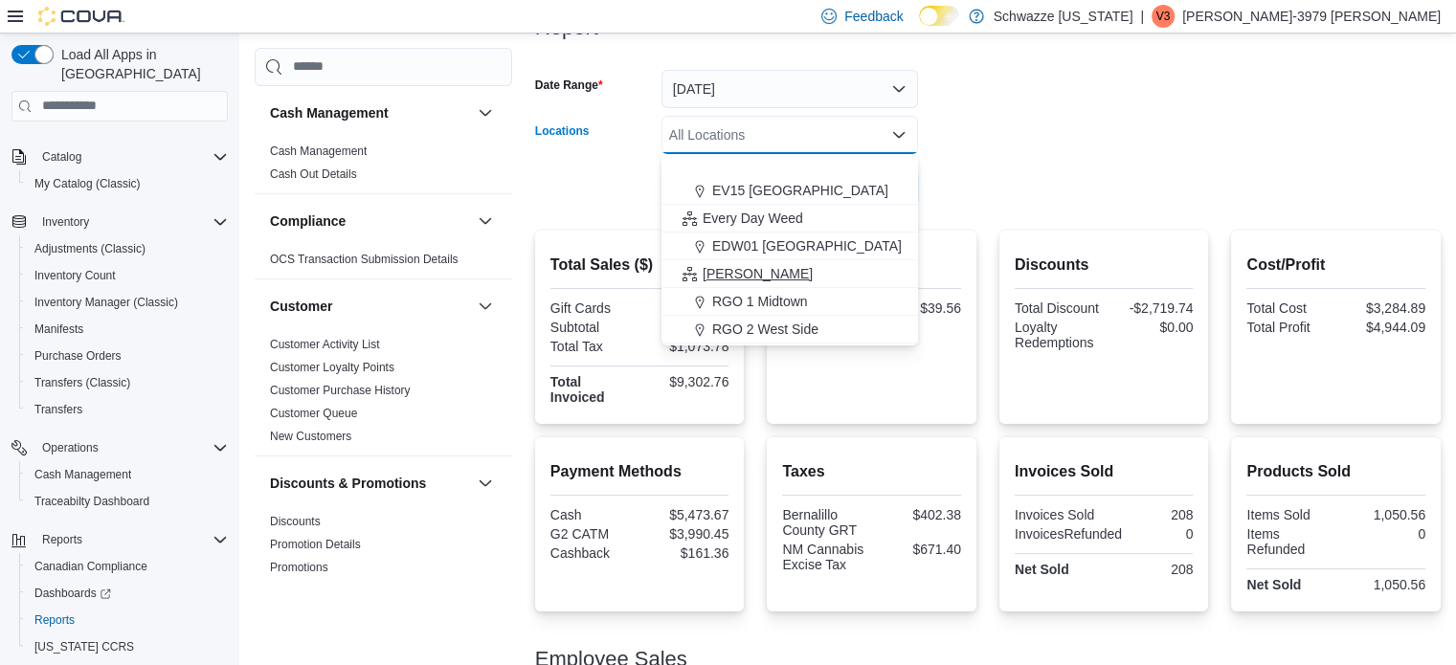
scroll to position [456, 0]
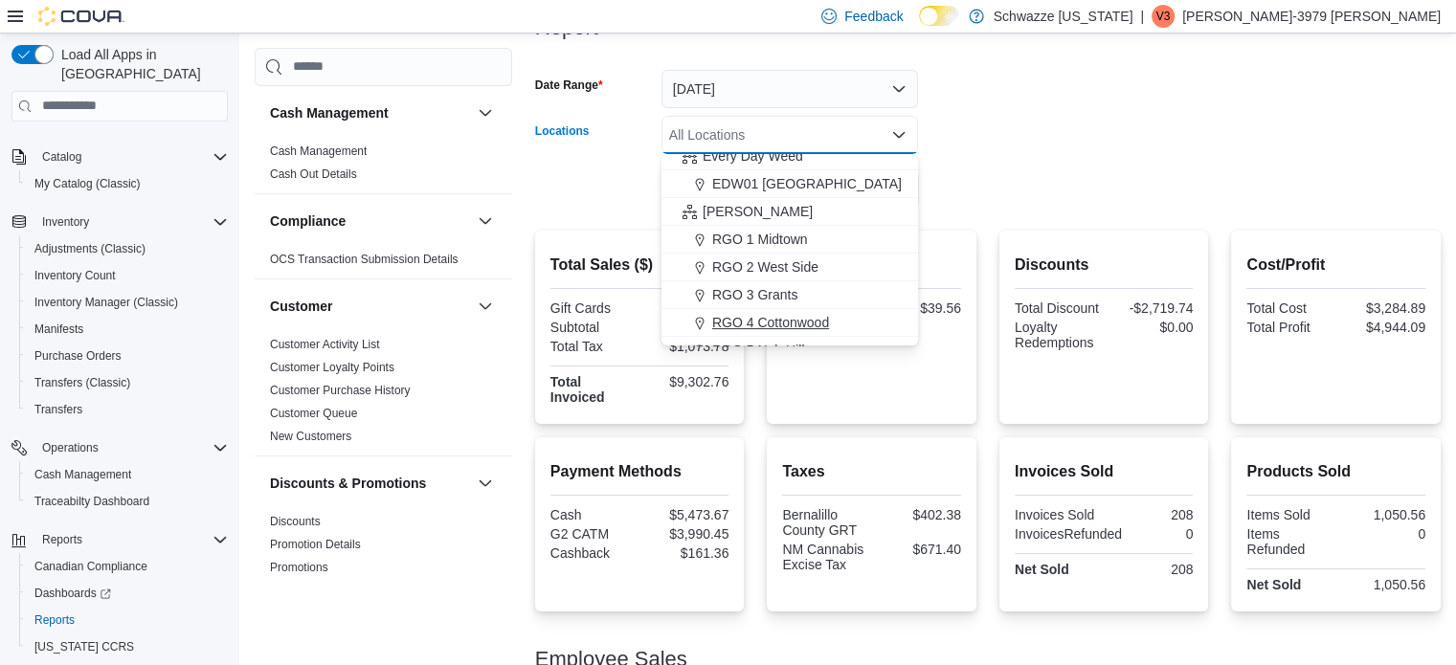
click at [805, 324] on span "RGO 4 Cottonwood" at bounding box center [770, 322] width 117 height 19
click at [940, 159] on div at bounding box center [988, 161] width 906 height 15
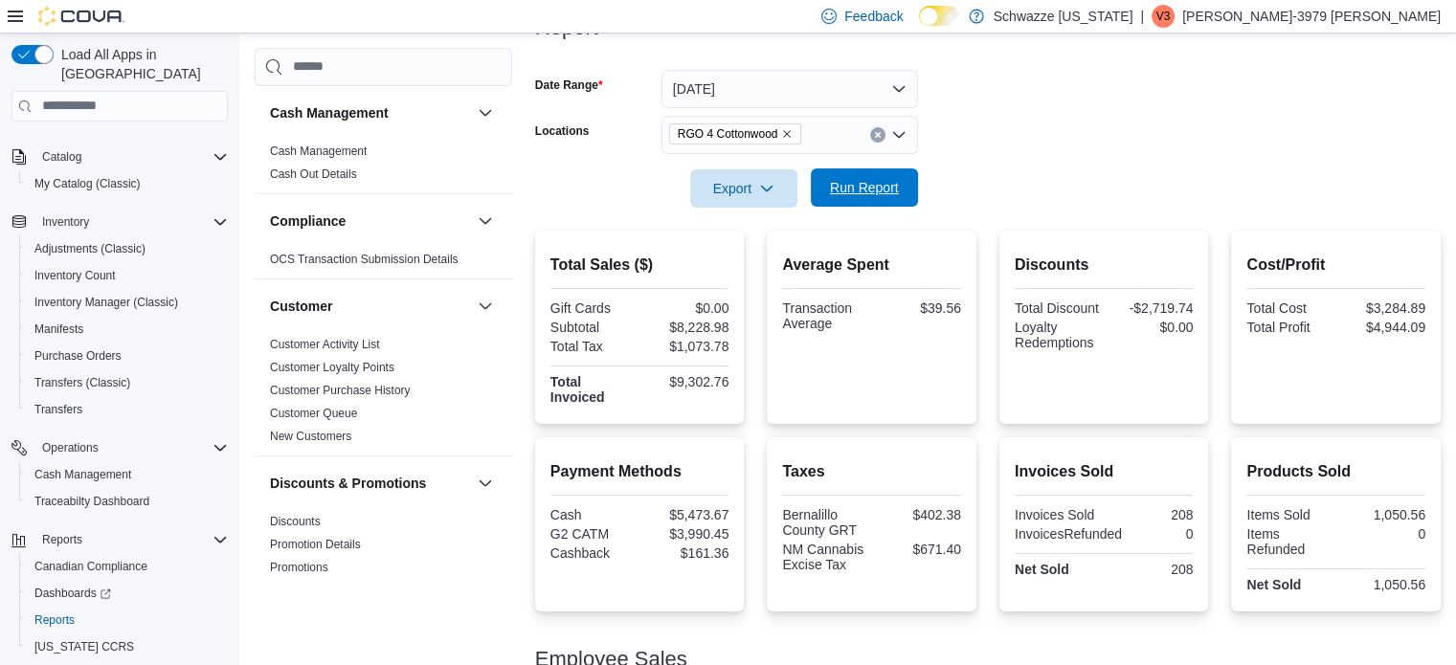
click at [840, 203] on span "Run Report" at bounding box center [864, 187] width 84 height 38
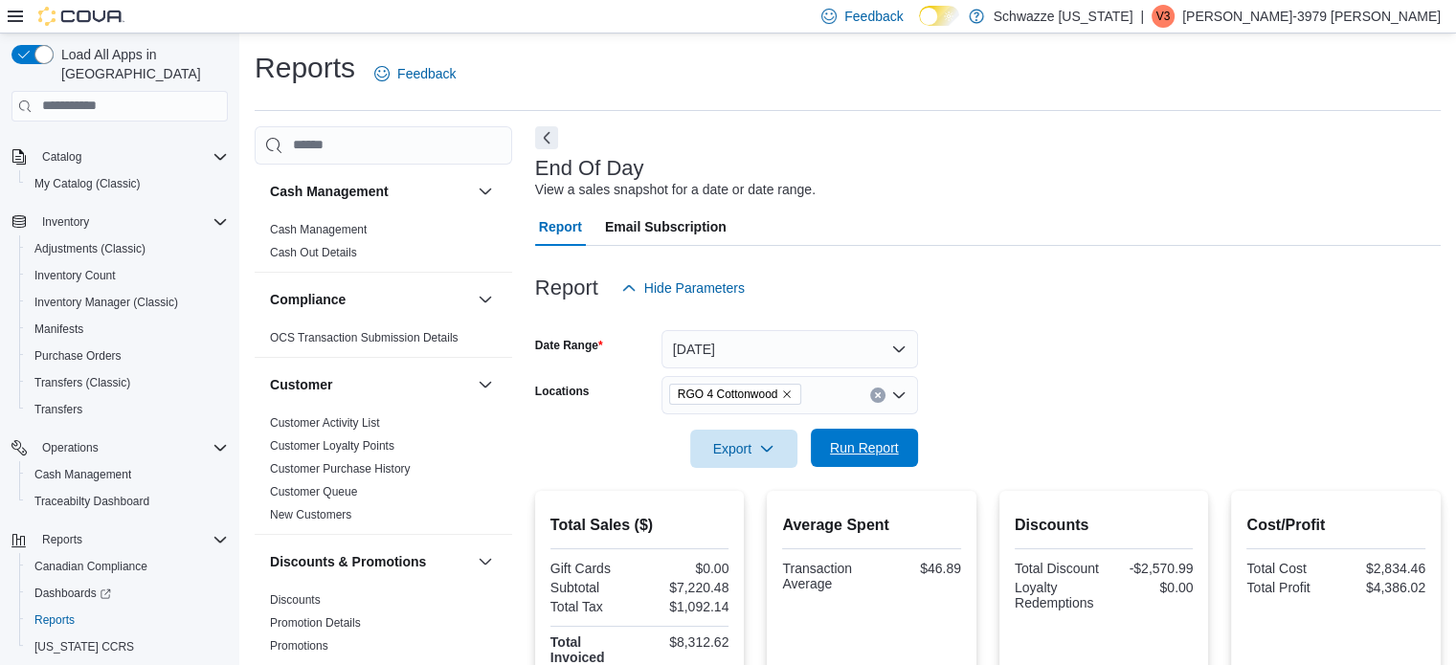
click at [885, 447] on span "Run Report" at bounding box center [864, 447] width 69 height 19
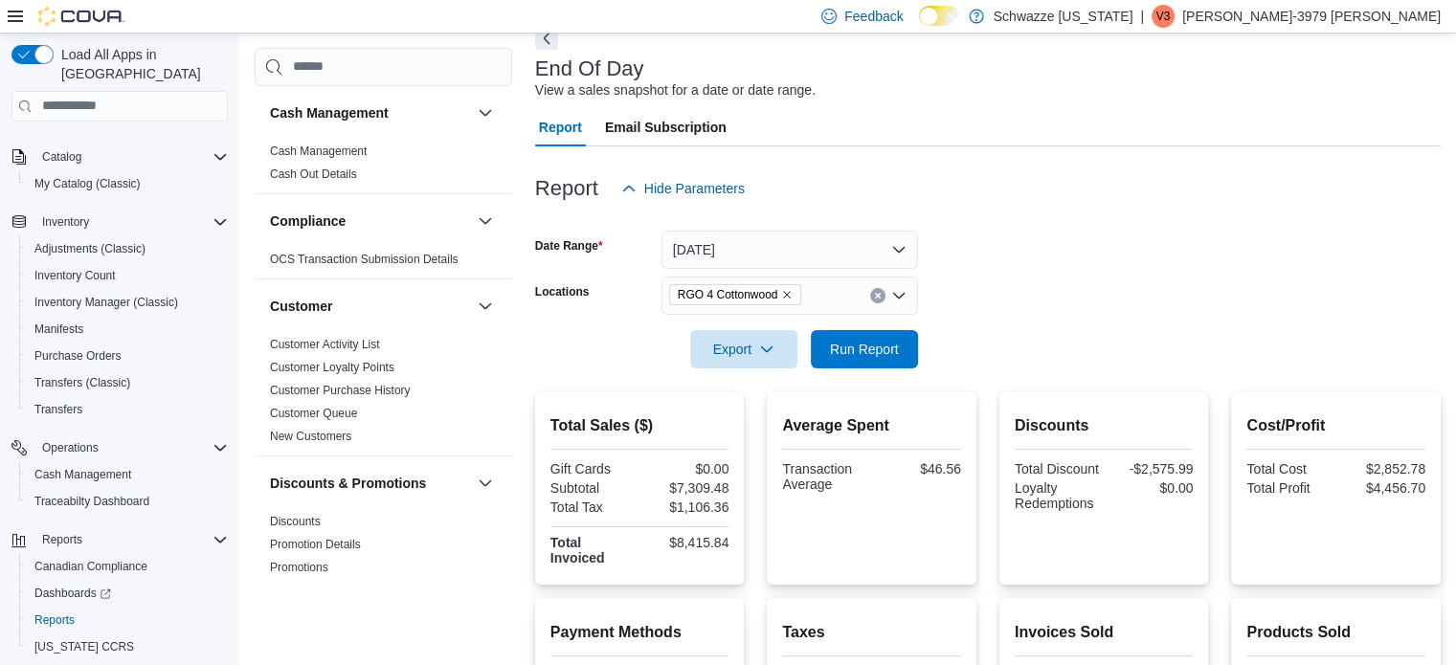
scroll to position [98, 0]
click at [865, 337] on span "Run Report" at bounding box center [864, 350] width 84 height 38
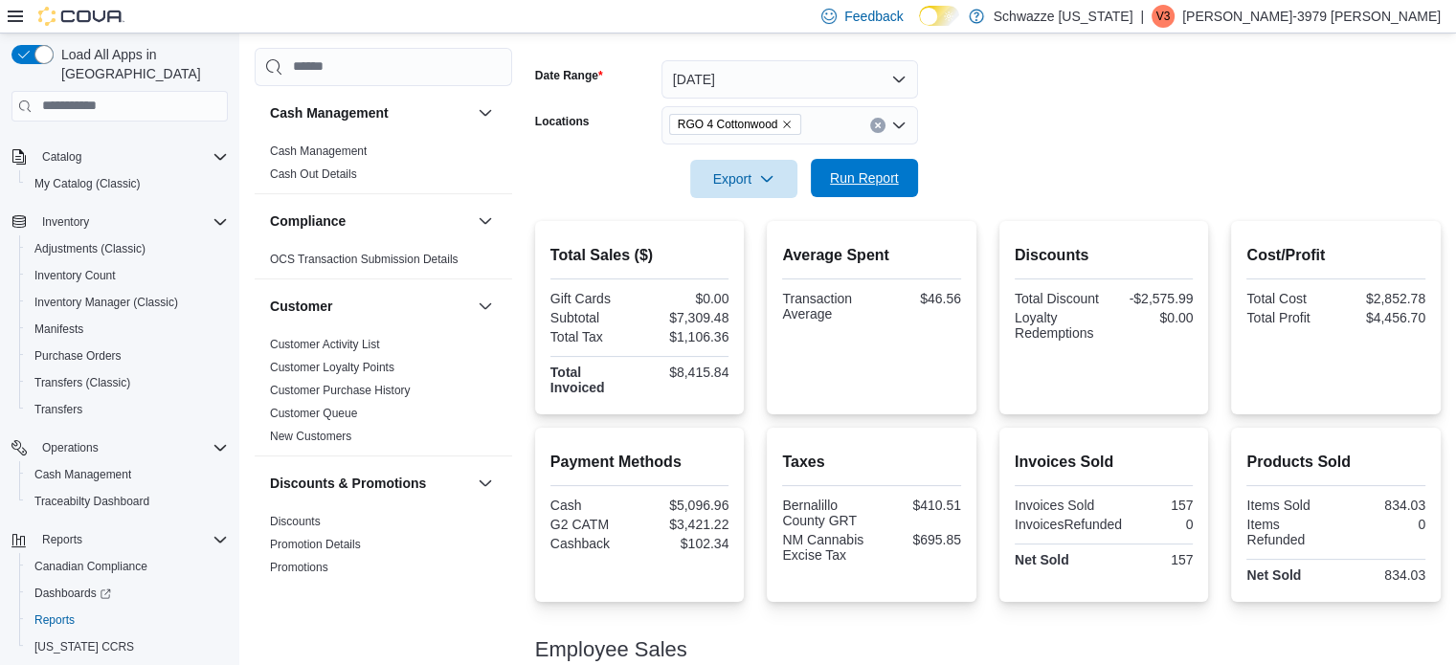
scroll to position [269, 0]
click at [845, 189] on span "Run Report" at bounding box center [864, 179] width 84 height 38
